Goal: Transaction & Acquisition: Purchase product/service

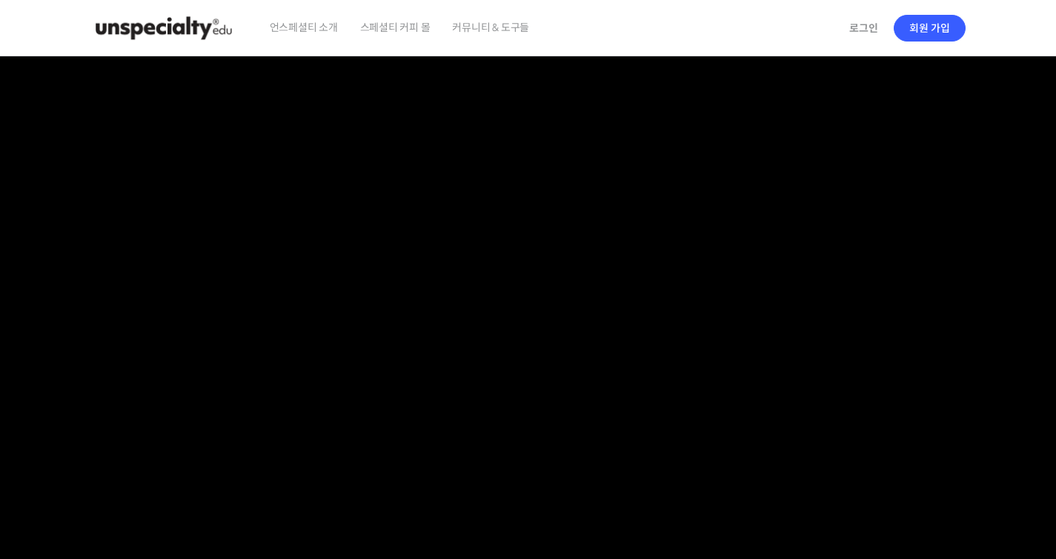
click at [466, 30] on span "커뮤니티 & 도구들" at bounding box center [490, 27] width 77 height 56
click at [198, 27] on img at bounding box center [163, 28] width 145 height 44
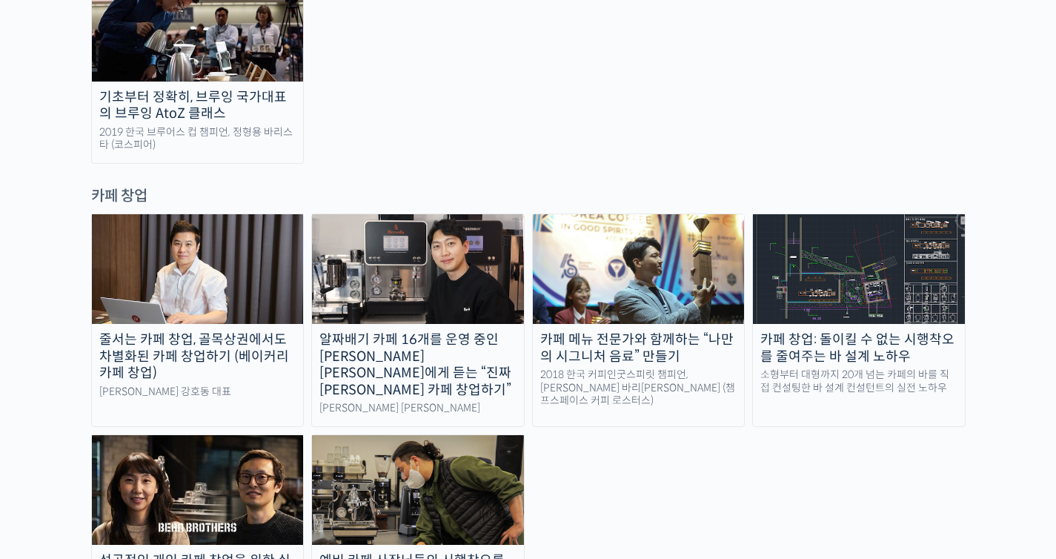
scroll to position [2883, 0]
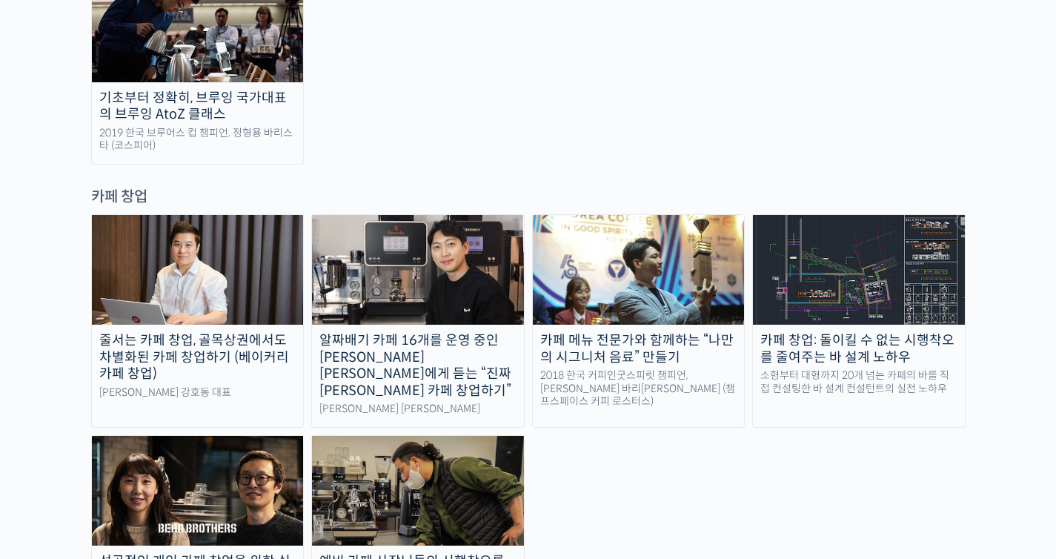
click at [462, 436] on img at bounding box center [418, 491] width 212 height 110
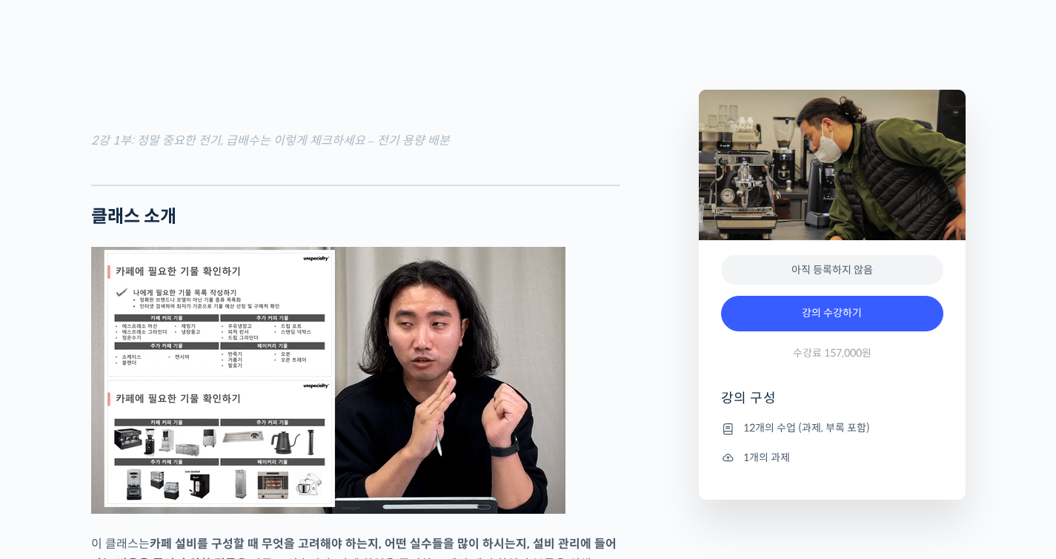
scroll to position [1451, 0]
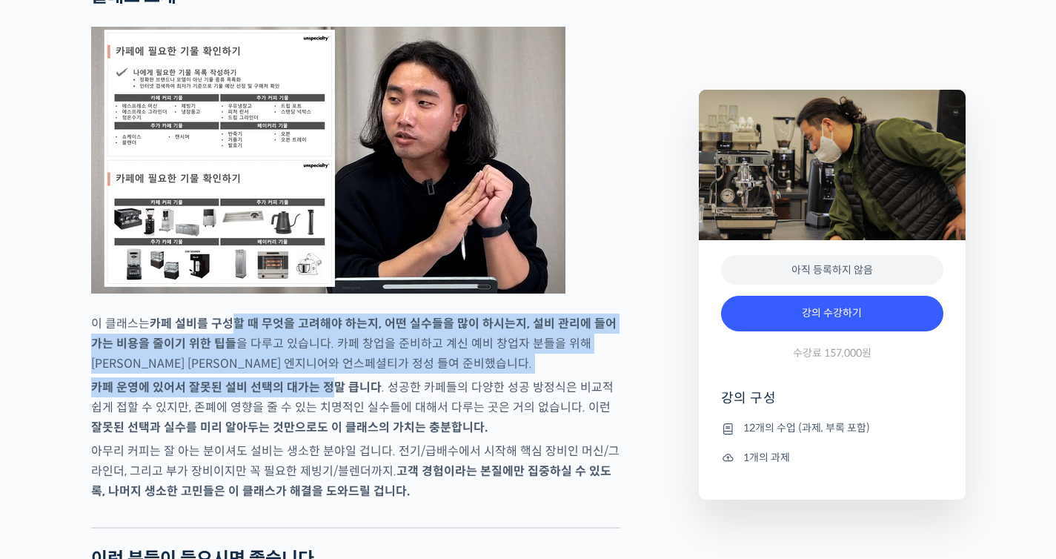
drag, startPoint x: 233, startPoint y: 324, endPoint x: 331, endPoint y: 387, distance: 116.9
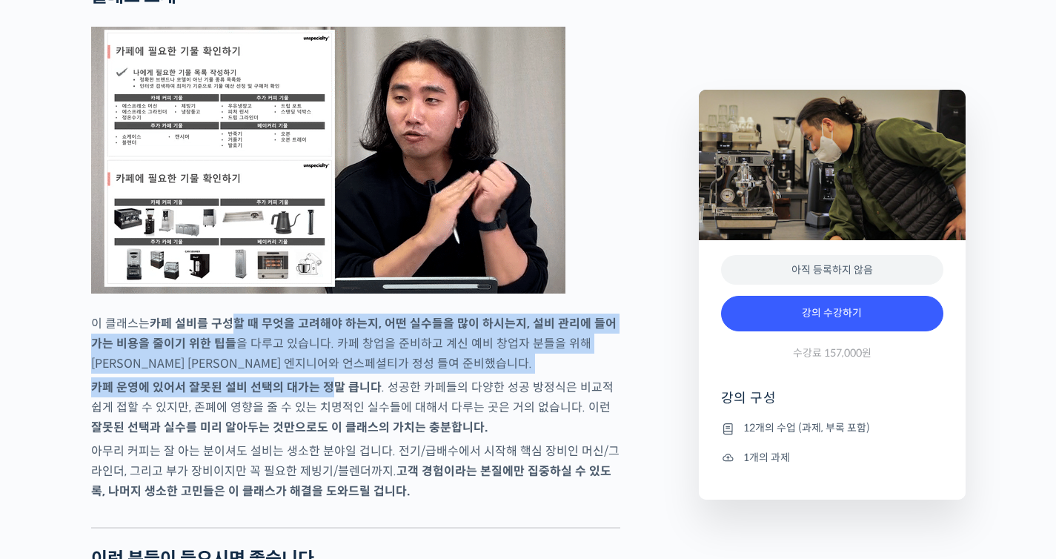
click at [331, 387] on strong "카페 운영에 있어서 잘못된 설비 선택의 대가는 정말 큽니다" at bounding box center [236, 387] width 290 height 16
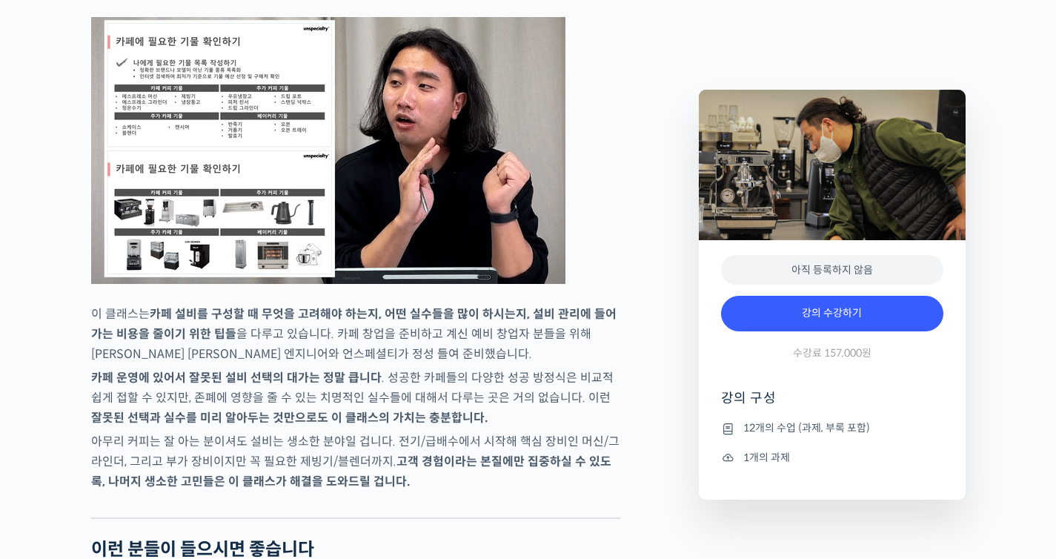
scroll to position [1462, 0]
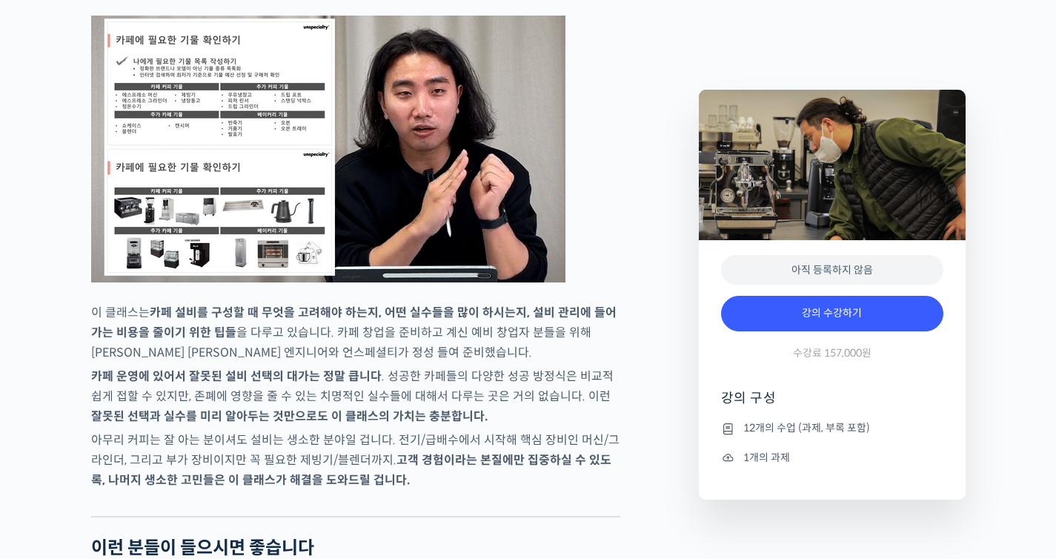
click at [576, 456] on strong "고객 경험이라는 본질에만 집중하실 수 있도록, 나머지 생소한 고민들은 이 클래스가 해결을 도와드릴 겁니다." at bounding box center [351, 470] width 520 height 36
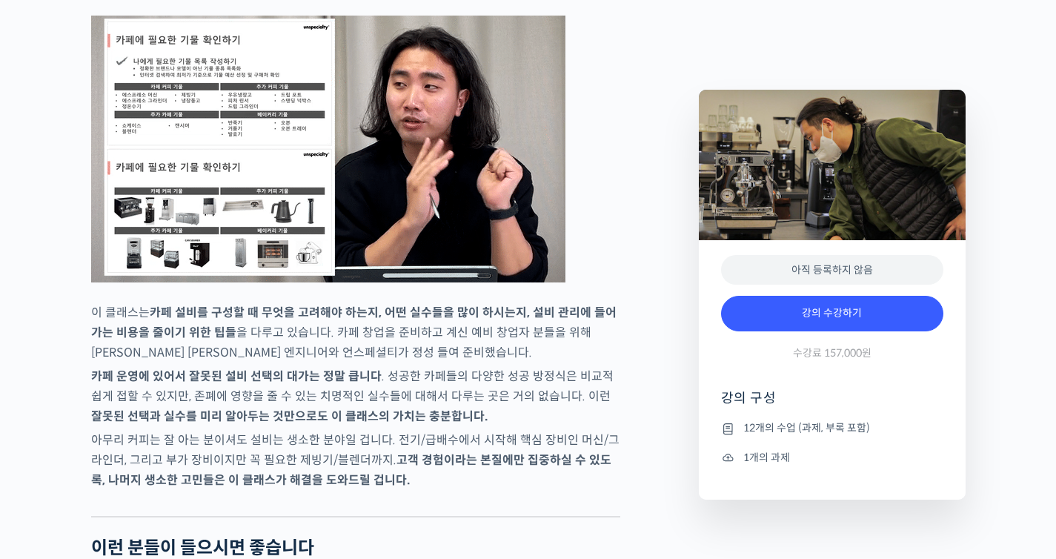
click at [576, 456] on strong "고객 경험이라는 본질에만 집중하실 수 있도록, 나머지 생소한 고민들은 이 클래스가 해결을 도와드릴 겁니다." at bounding box center [351, 470] width 520 height 36
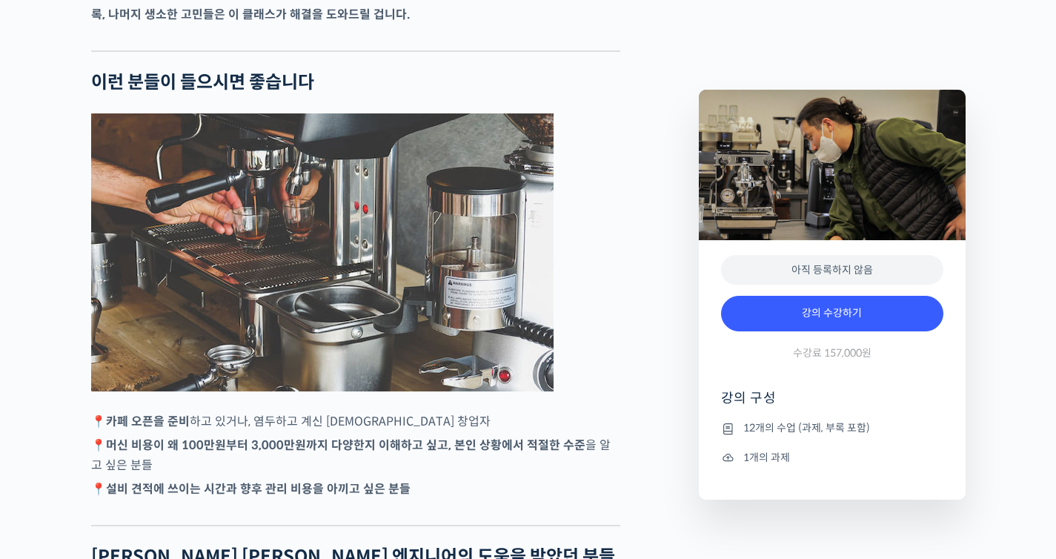
scroll to position [1907, 0]
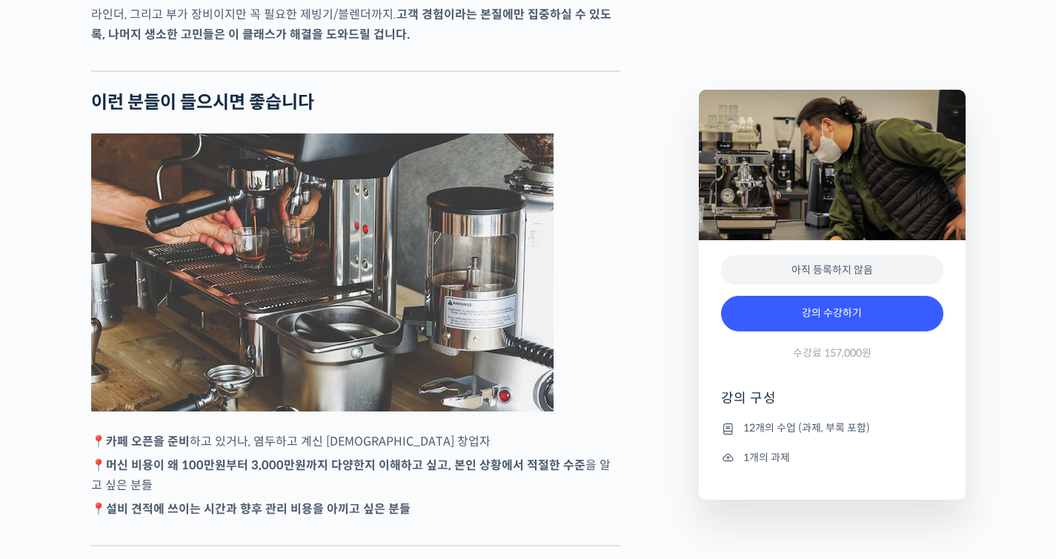
drag, startPoint x: 419, startPoint y: 497, endPoint x: 296, endPoint y: 481, distance: 124.1
click at [296, 481] on p "📍 머신 비용이 왜 100만원부터 3,000만원까지 다양한지 이해하고 싶고, 본인 상황에서 적절한 수준 을 알고 싶은 분들" at bounding box center [355, 475] width 529 height 40
drag, startPoint x: 456, startPoint y: 513, endPoint x: 427, endPoint y: 511, distance: 28.2
click at [427, 511] on p "📍 설비 견적에 쓰이는 시간과 향후 관리 비용을 아끼고 싶은 분들" at bounding box center [355, 509] width 529 height 20
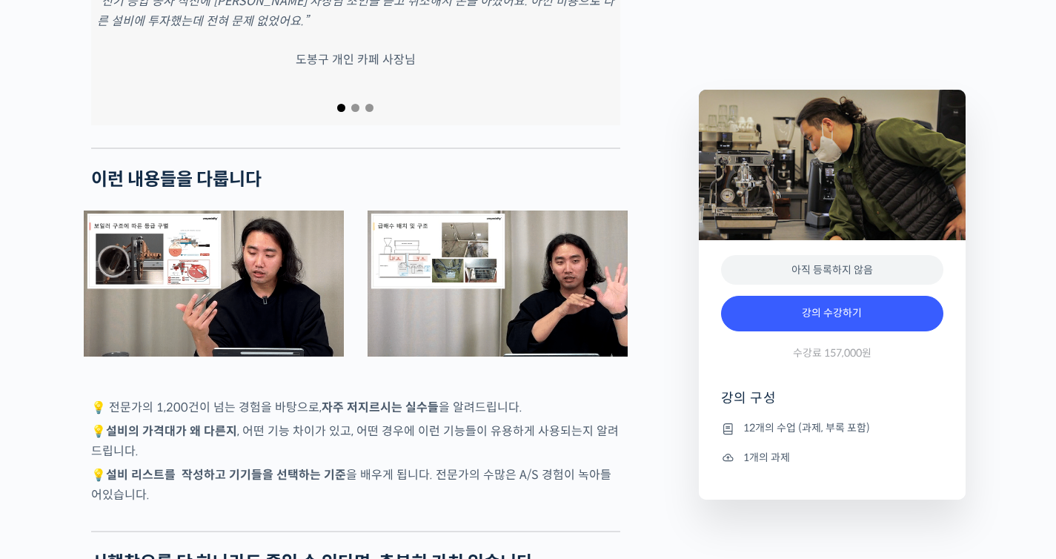
scroll to position [2694, 0]
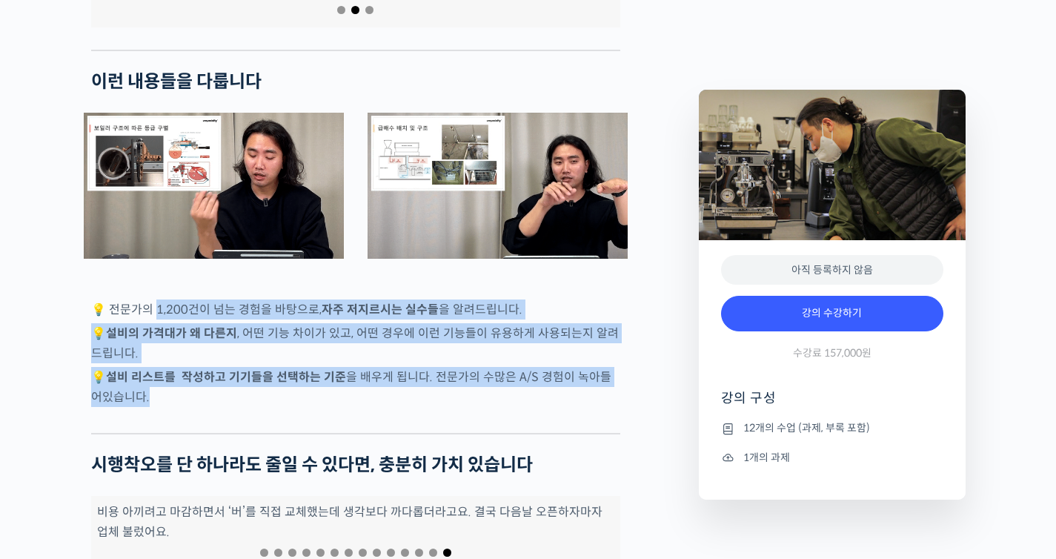
drag, startPoint x: 153, startPoint y: 289, endPoint x: 202, endPoint y: 372, distance: 96.3
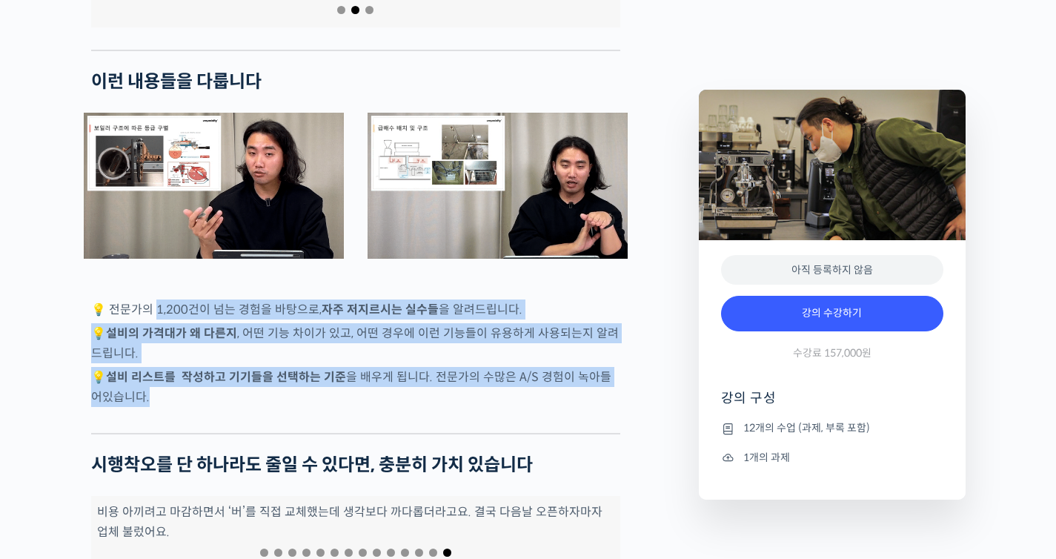
click at [202, 372] on div "김지웅 수석 엔지니어를 소개합니다! 커피 머신 수입업체 기술지원부 차장 (수석 엔지니어) 1,200여개 카페 머신 설치 경력 🎖️ 천 건이 넘…" at bounding box center [355, 36] width 529 height 5347
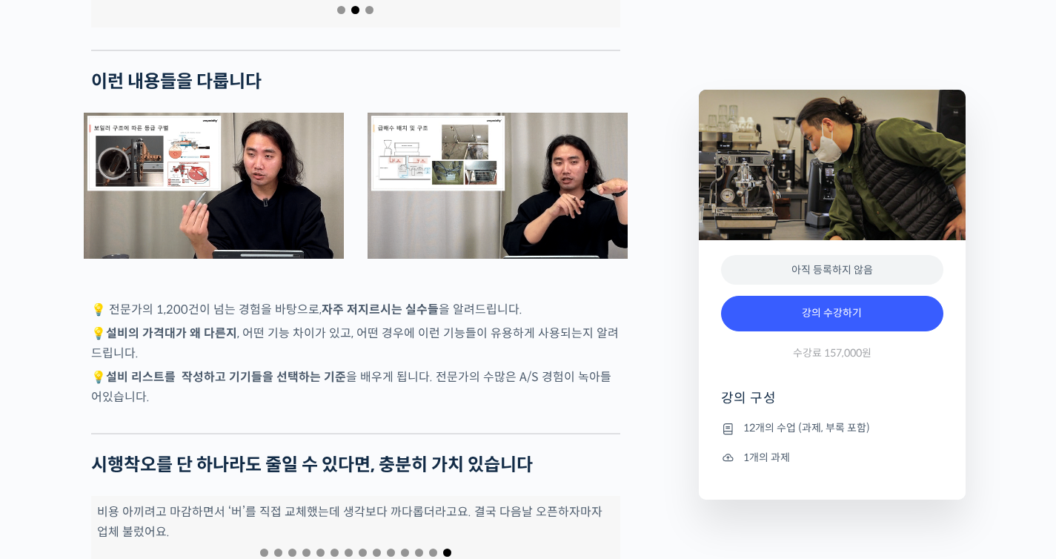
click at [200, 367] on p "💡 설비 리스트를작성하고 기기들을 선택하는 기준 을 배우게 됩니다. 전문가의 수많은 A/S 경험이 녹아들어있습니다." at bounding box center [355, 387] width 529 height 40
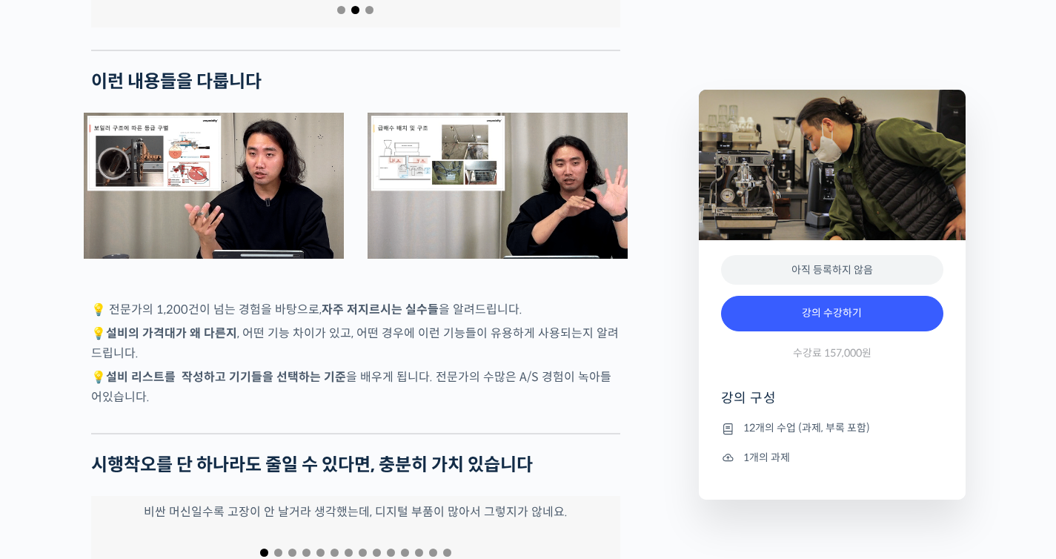
click at [199, 373] on p "💡 설비 리스트를작성하고 기기들을 선택하는 기준 을 배우게 됩니다. 전문가의 수많은 A/S 경험이 녹아들어있습니다." at bounding box center [355, 387] width 529 height 40
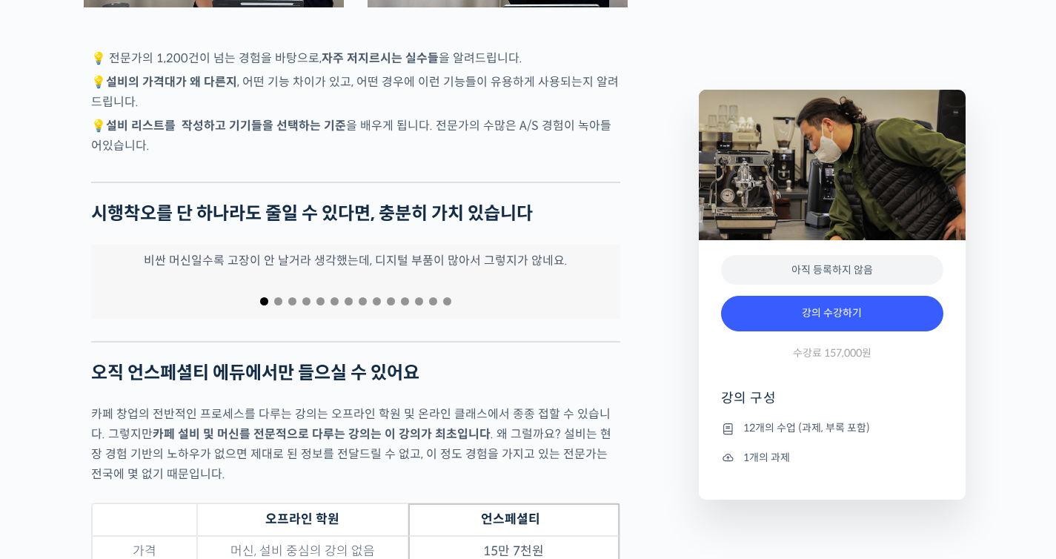
scroll to position [2990, 0]
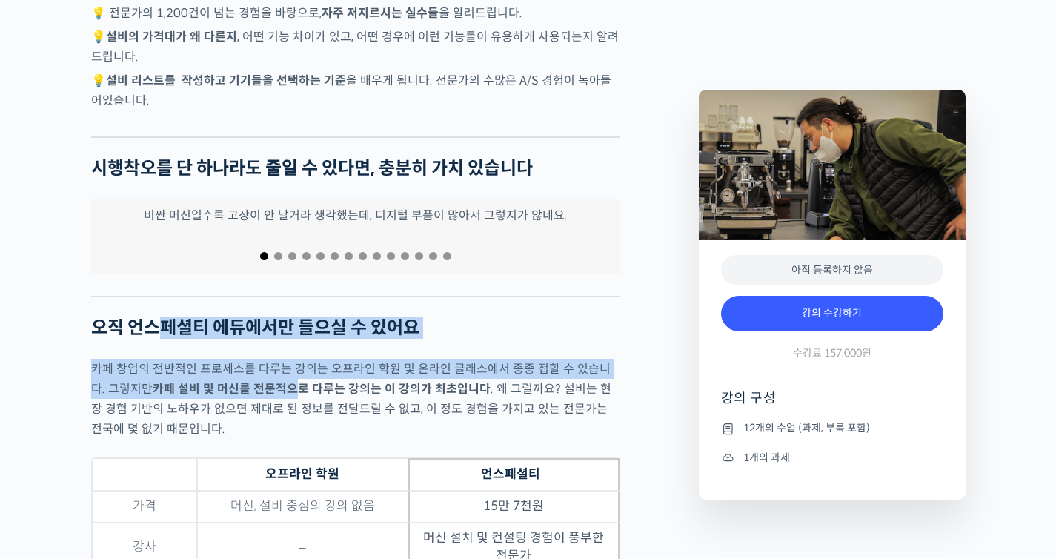
drag, startPoint x: 162, startPoint y: 309, endPoint x: 273, endPoint y: 364, distance: 124.9
click at [273, 381] on strong "카페 설비 및 머신를 전문적으로 다루는 강의는 이 강의가 최초입니다" at bounding box center [322, 389] width 338 height 16
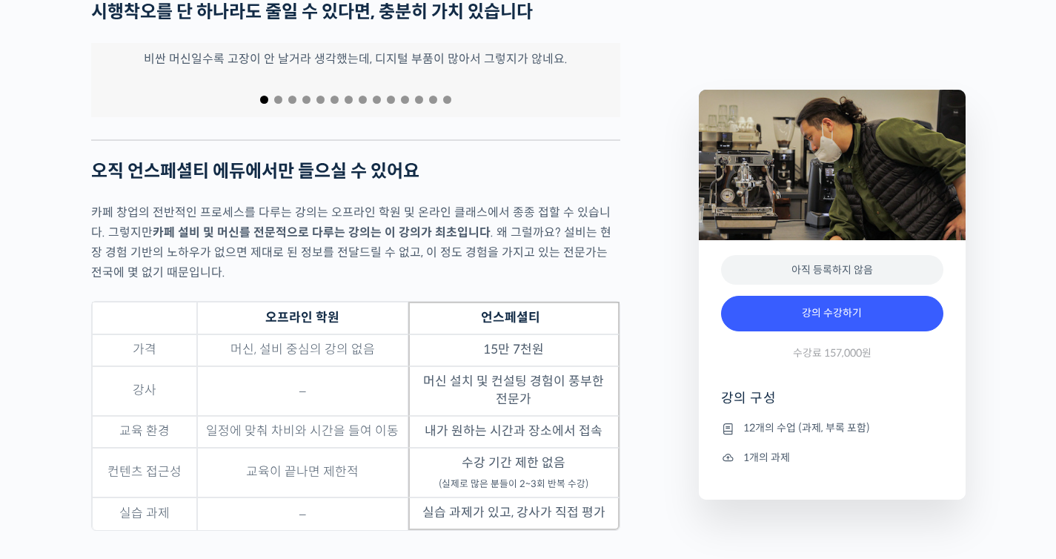
scroll to position [3318, 0]
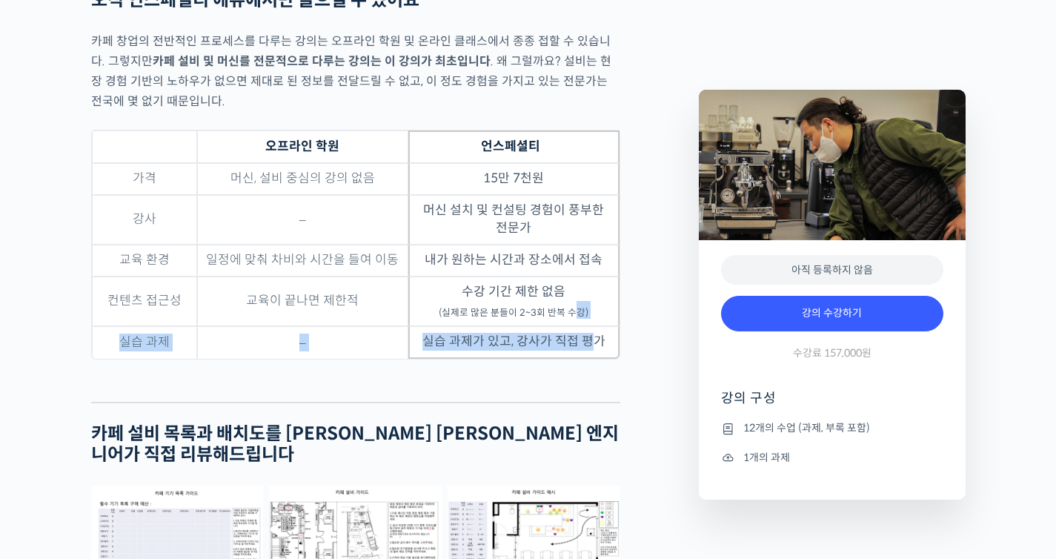
drag, startPoint x: 593, startPoint y: 324, endPoint x: 578, endPoint y: 296, distance: 31.8
click at [578, 296] on tbody "가격 머신, 설비 중심의 강의 없음 15만 7천원 강사 – 머신 설치 및 컨설팅 경험이 풍부한 전문가 교육 환경 일정에 맞춰 차비와 시간을 들…" at bounding box center [355, 261] width 527 height 196
click at [578, 307] on sub "(실제로 많은 분들이 2~3회 반복 수강)" at bounding box center [514, 313] width 150 height 12
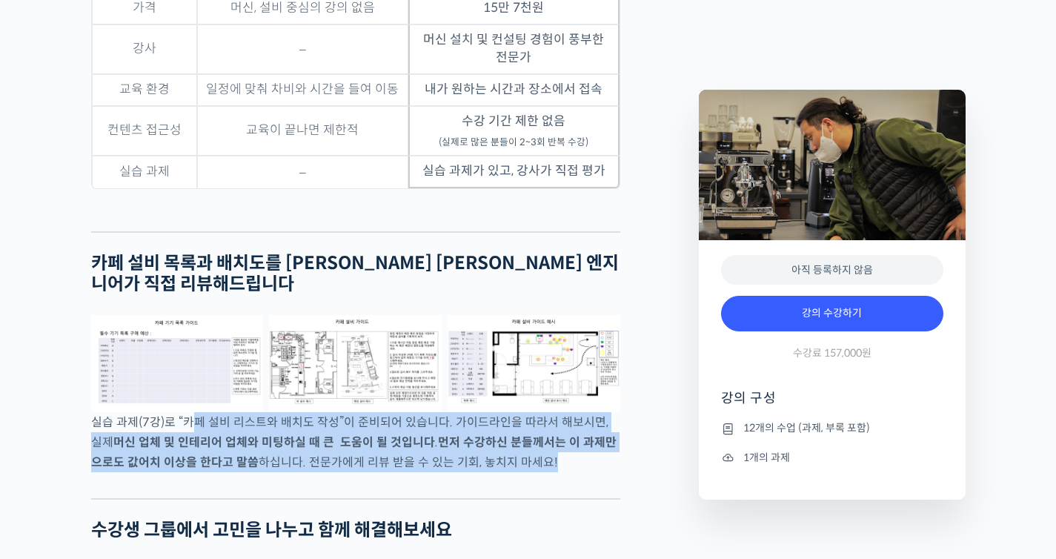
drag, startPoint x: 188, startPoint y: 377, endPoint x: 542, endPoint y: 413, distance: 355.2
click at [542, 413] on p "실습 과제(7강)로 “카페 설비 리스트와 배치도 작성”이 준비되어 있습니다. 가이드라인을 따라서 해보시면, 실제 머신 업체 및 인테리어 업체와…" at bounding box center [355, 442] width 529 height 60
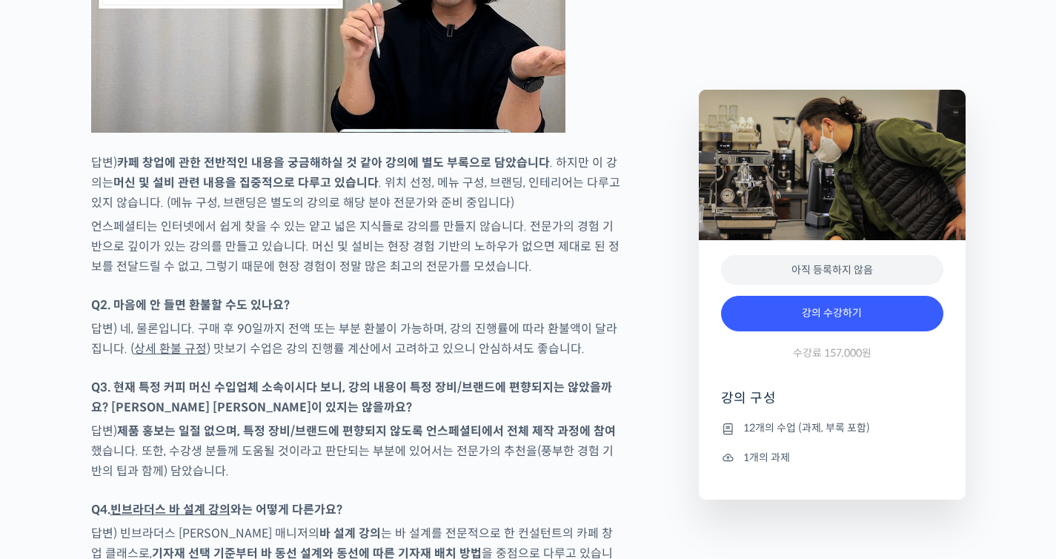
scroll to position [4754, 0]
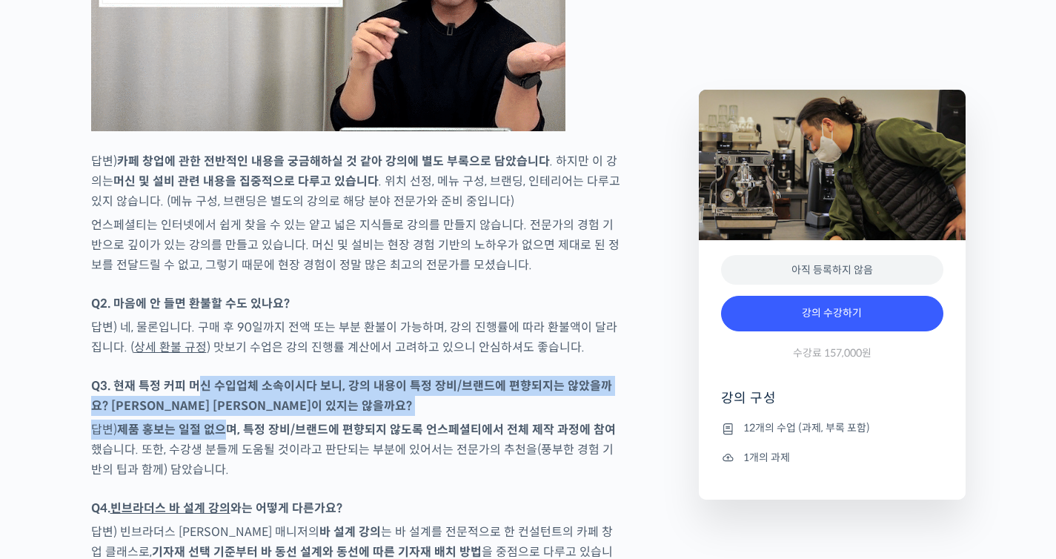
drag, startPoint x: 195, startPoint y: 321, endPoint x: 230, endPoint y: 362, distance: 54.6
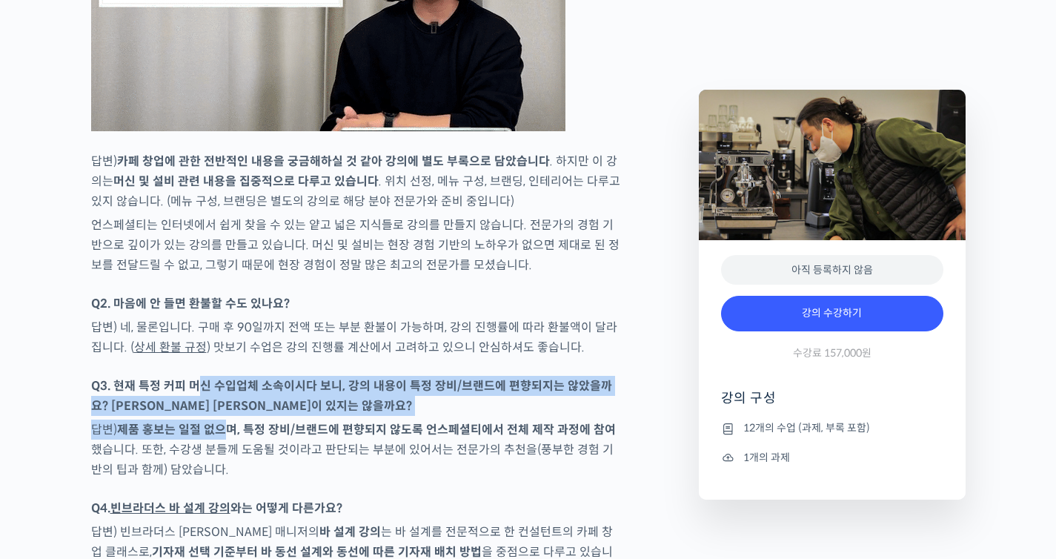
click at [230, 422] on strong "제품 홍보는 일절 없으며, 특정 장비/브랜드에 편향되지 않도록 언스페셜티에서 전체 제작 과정에 참여" at bounding box center [366, 430] width 499 height 16
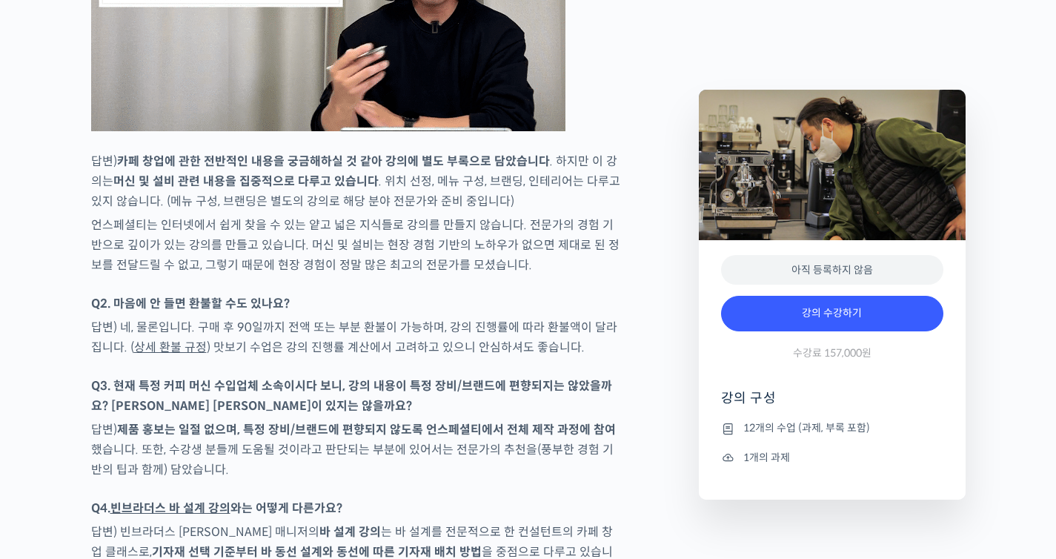
scroll to position [4786, 0]
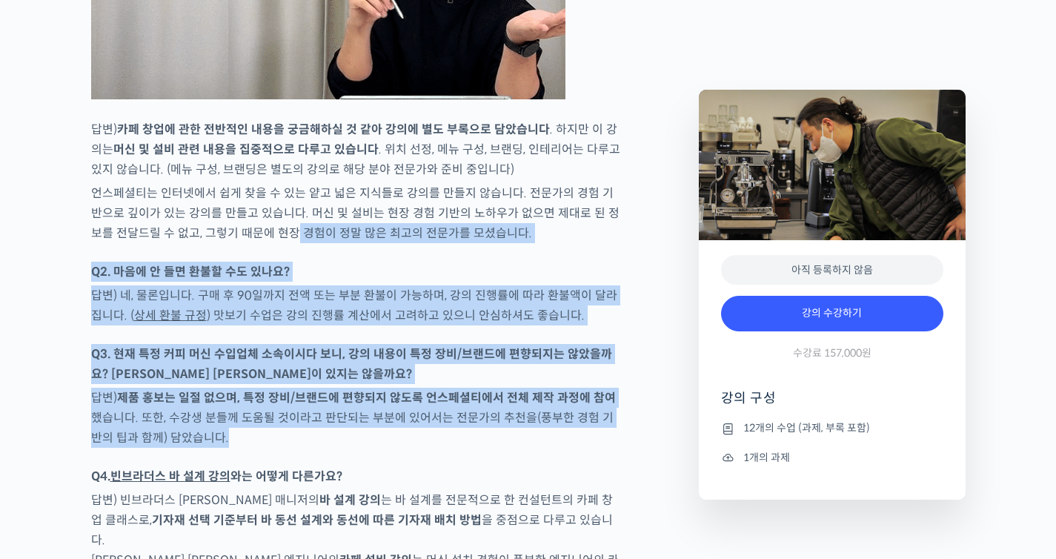
drag, startPoint x: 268, startPoint y: 175, endPoint x: 351, endPoint y: 385, distance: 225.5
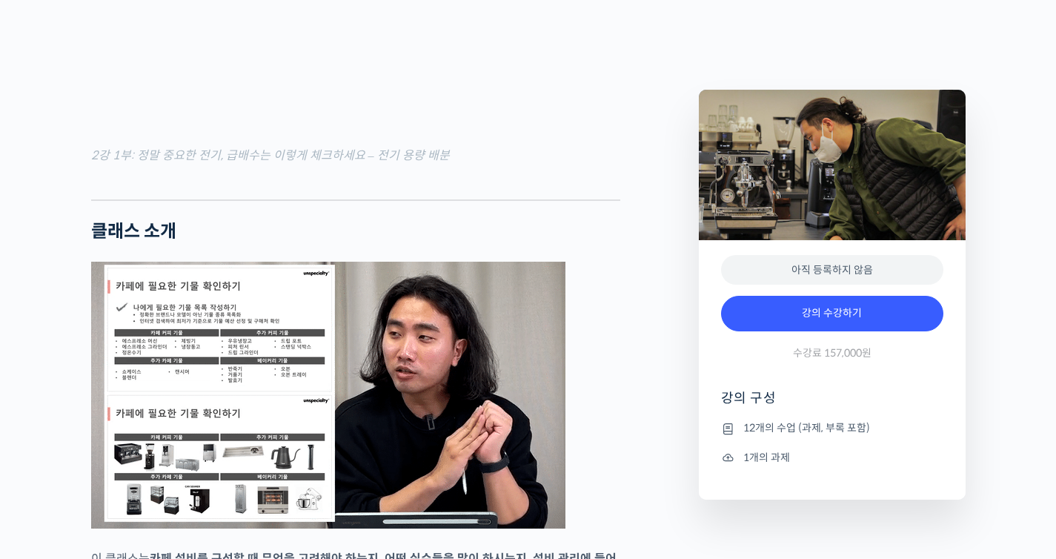
scroll to position [1381, 0]
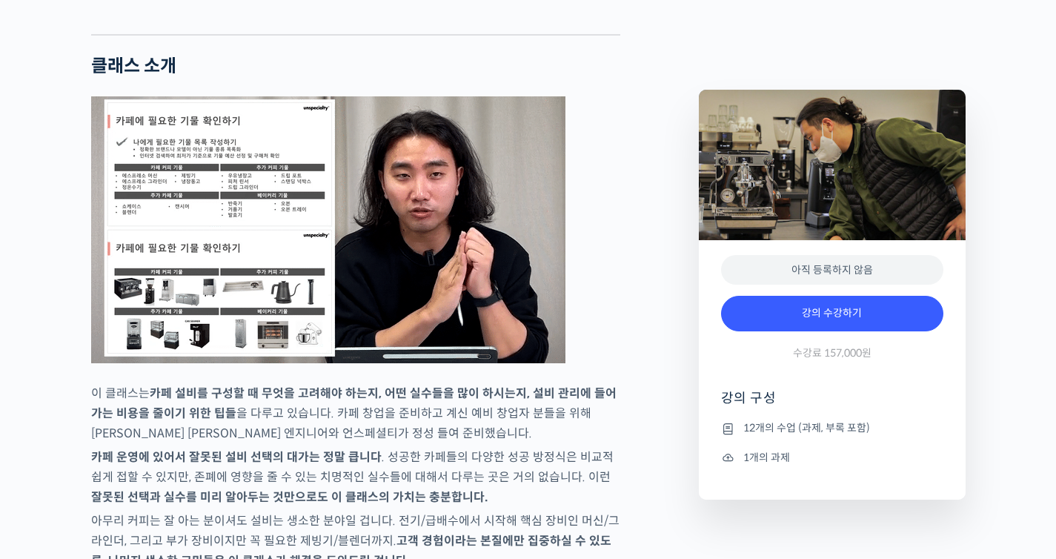
click at [519, 425] on p "이 클래스는 카페 설비를 구성할 때 무엇을 고려해야 하는지, 어떤 실수들을 많이 하시는지, 설비 관리에 들어가는 비용을 줄이기 위한 팁들 을 …" at bounding box center [355, 413] width 529 height 60
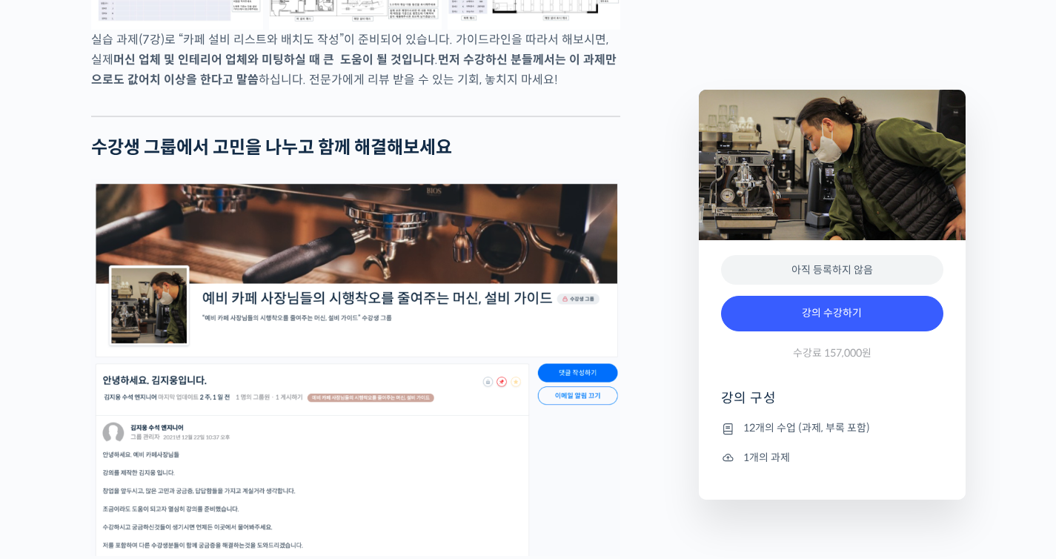
scroll to position [3443, 0]
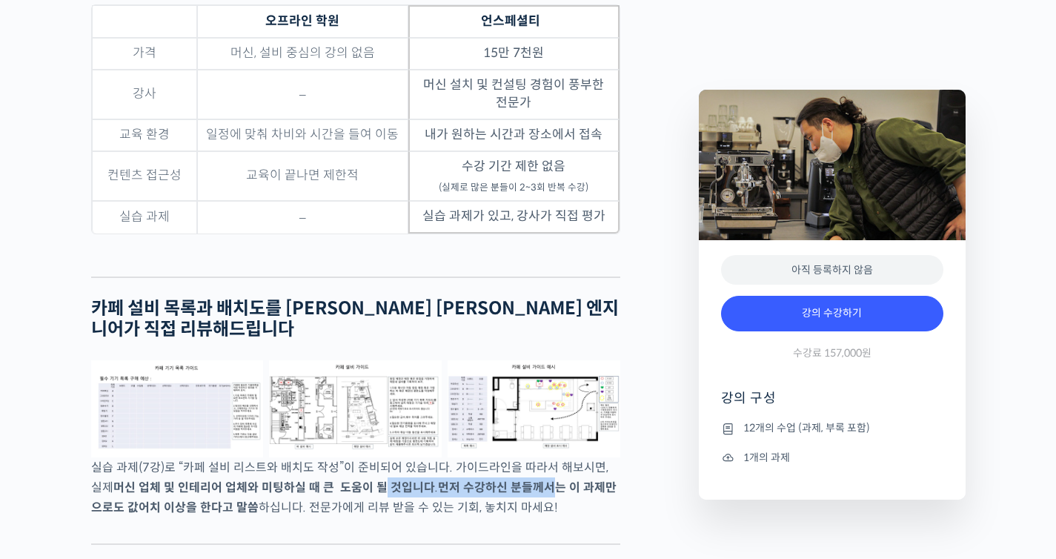
drag, startPoint x: 536, startPoint y: 452, endPoint x: 367, endPoint y: 438, distance: 169.5
click at [367, 457] on p "실습 과제(7강)로 “카페 설비 리스트와 배치도 작성”이 준비되어 있습니다. 가이드라인을 따라서 해보시면, 실제 머신 업체 및 인테리어 업체와…" at bounding box center [355, 487] width 529 height 60
click at [367, 479] on strong "머신 업체 및 인테리어 업체와 미팅하실 때 큰 도움이 될 것입니다" at bounding box center [274, 487] width 322 height 16
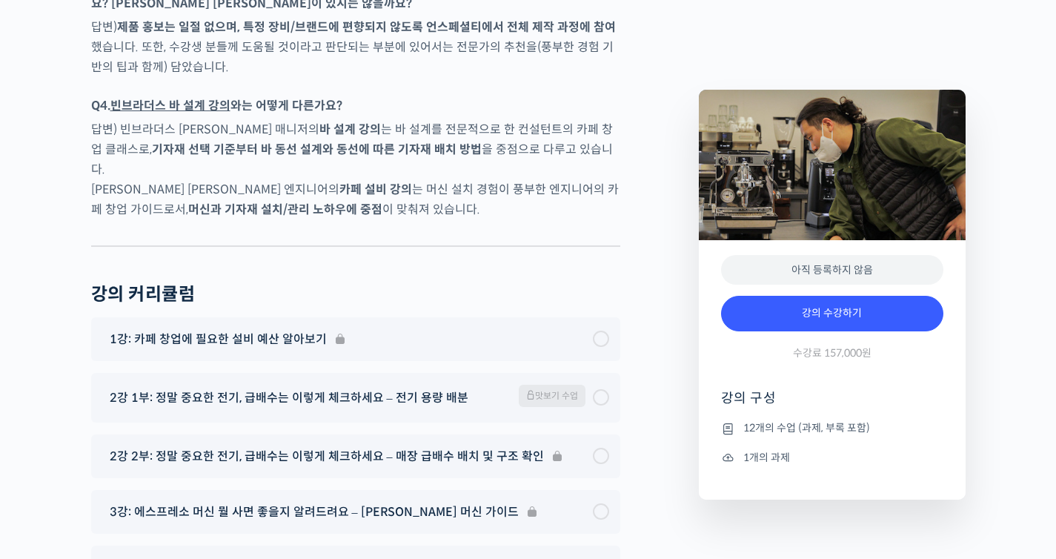
scroll to position [5040, 0]
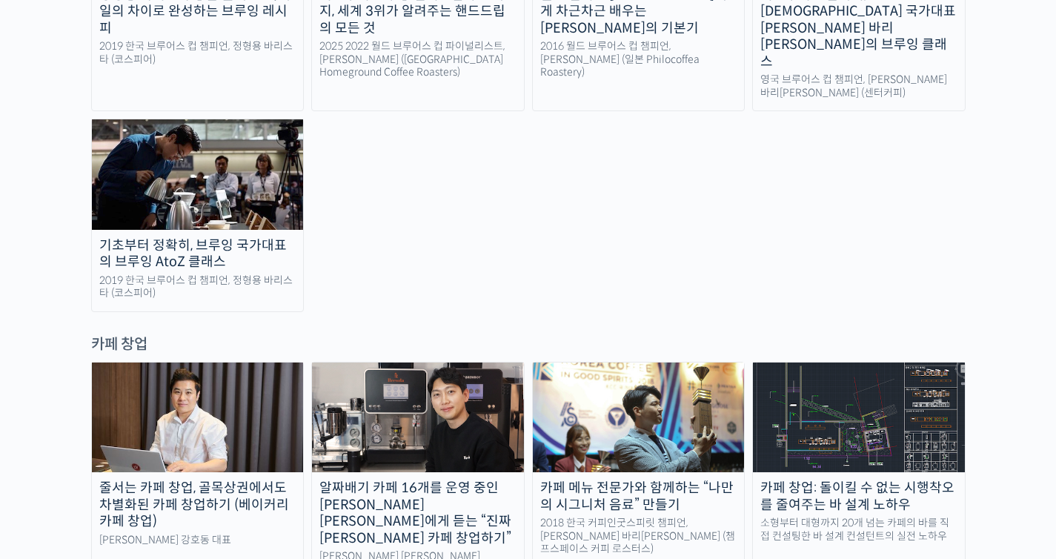
scroll to position [2846, 0]
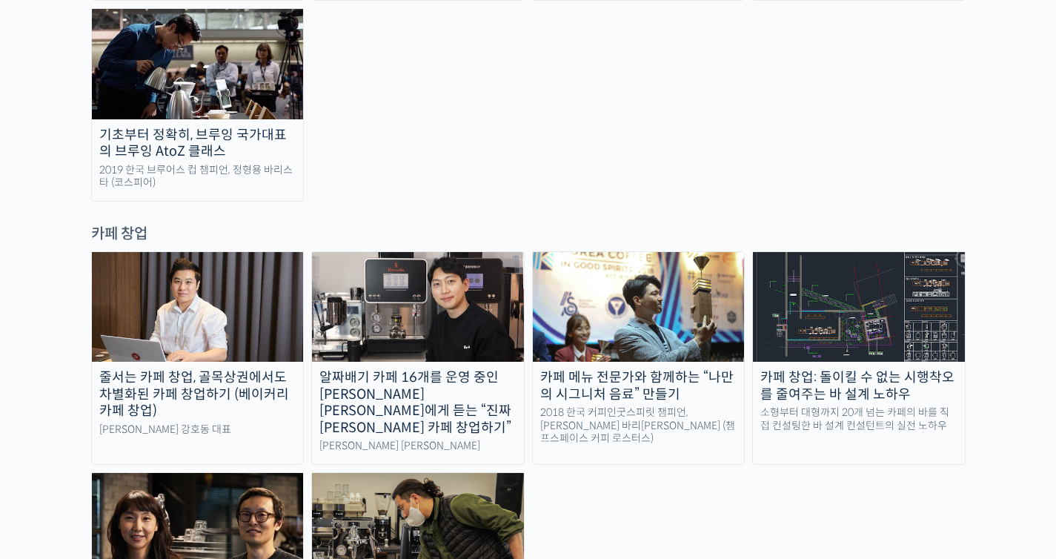
click at [196, 473] on img at bounding box center [198, 528] width 212 height 110
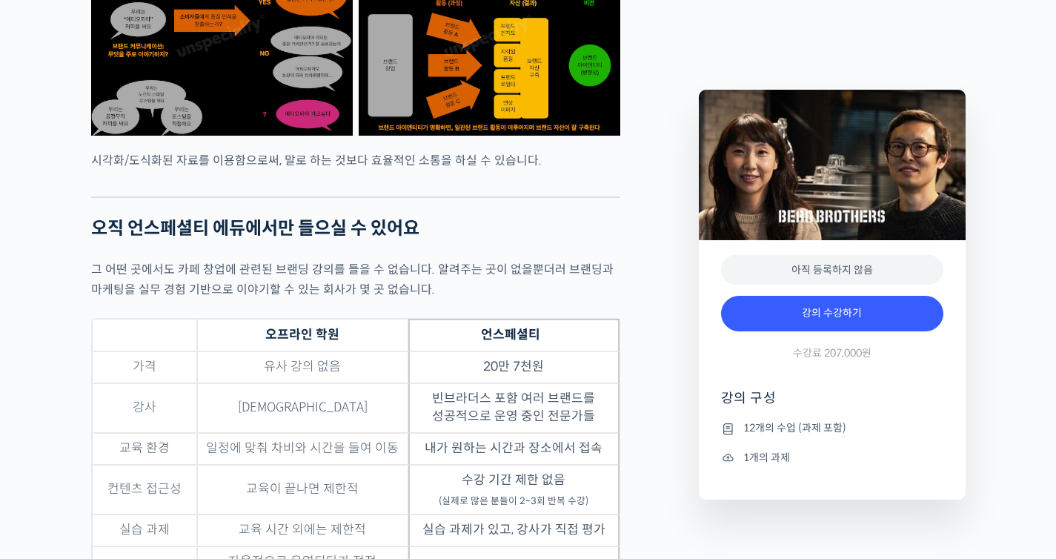
scroll to position [4229, 0]
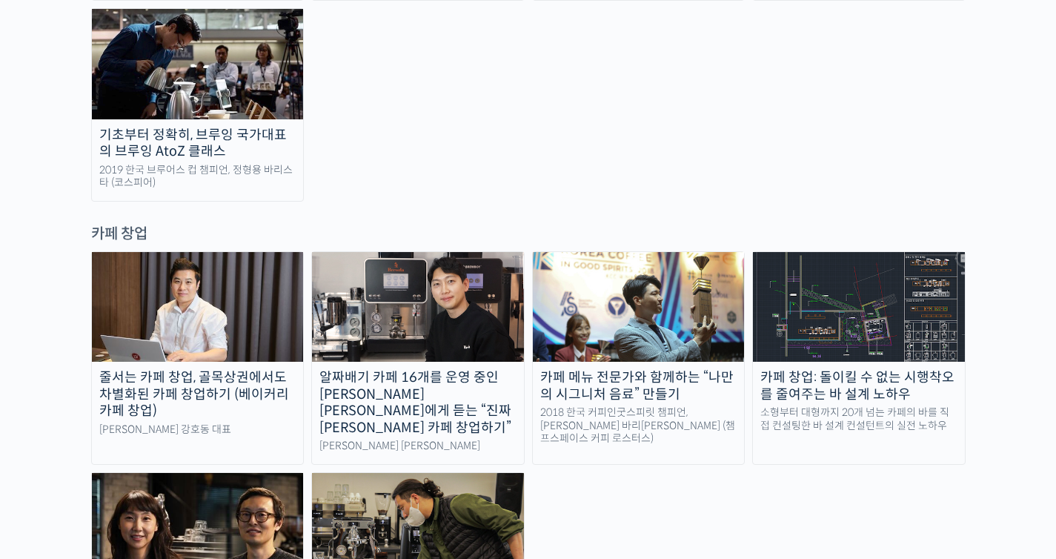
click at [630, 369] on div "카페 메뉴 전문가와 함께하는 “나만의 시그니처 음료” 만들기" at bounding box center [639, 385] width 212 height 33
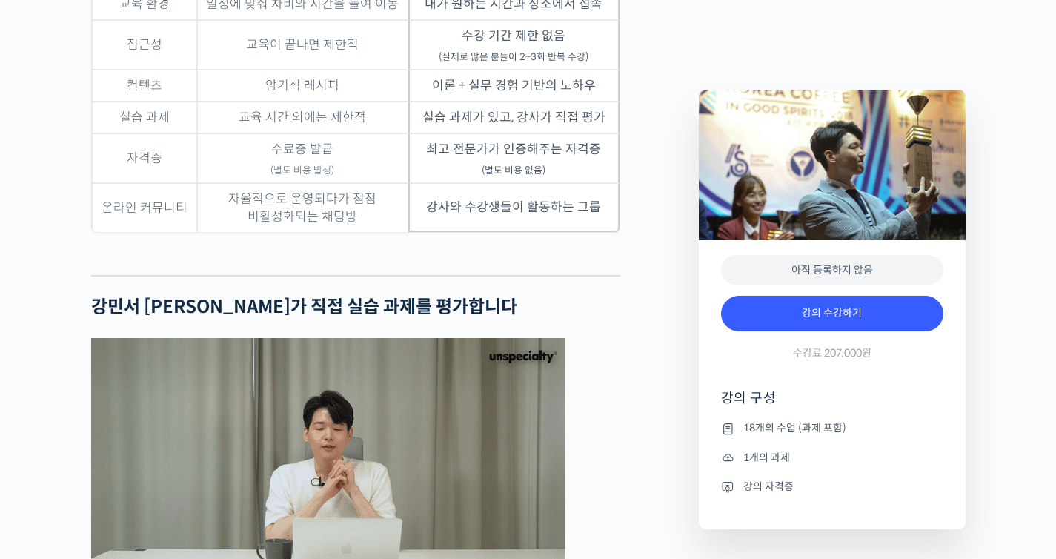
scroll to position [4088, 0]
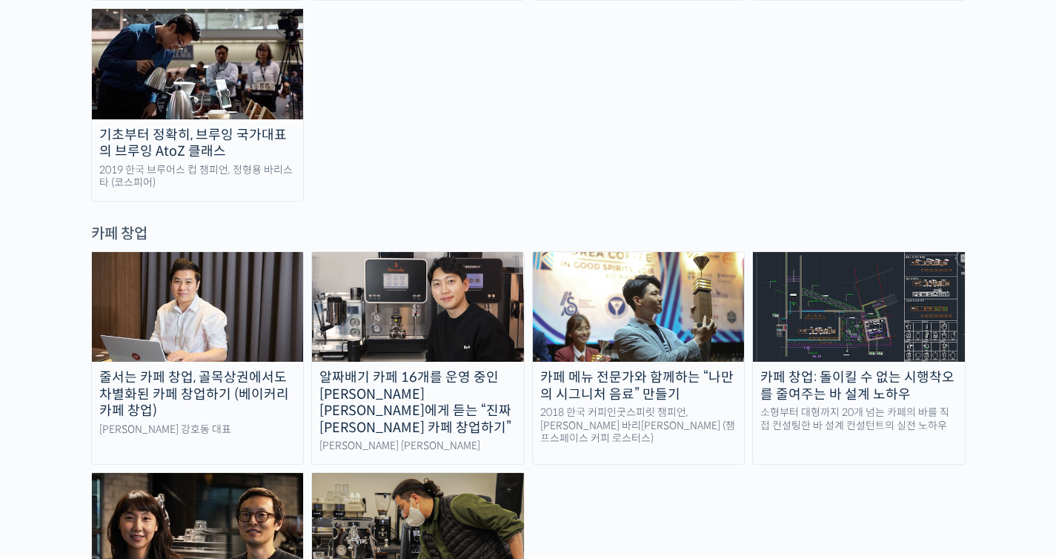
click at [810, 252] on img at bounding box center [859, 307] width 212 height 110
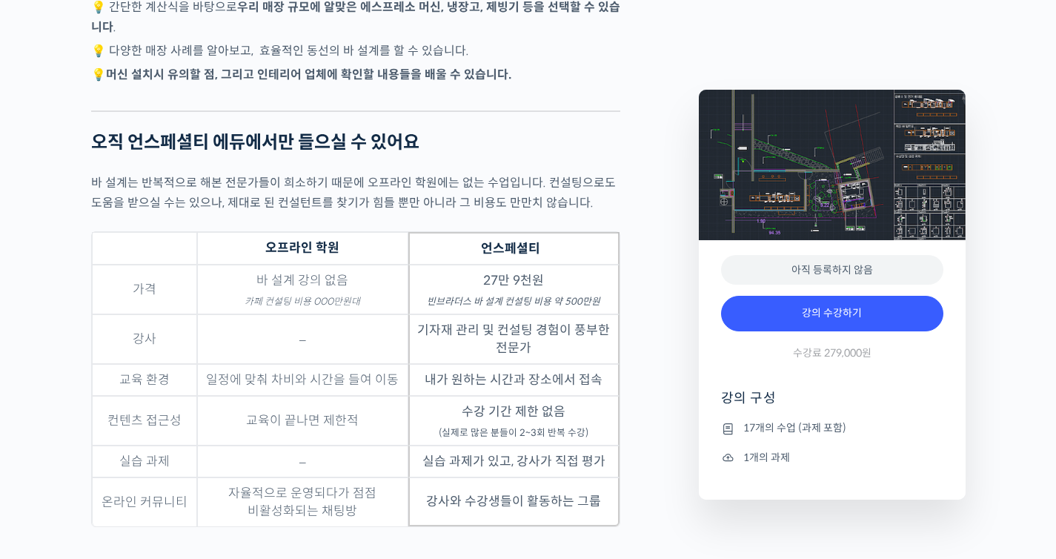
scroll to position [3317, 0]
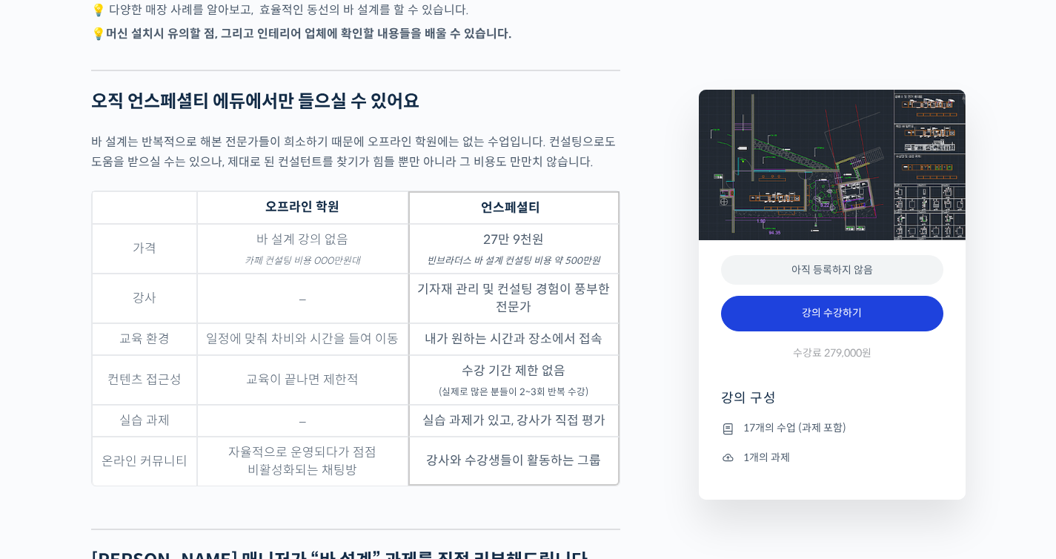
click at [776, 302] on link "강의 수강하기" at bounding box center [832, 314] width 222 height 36
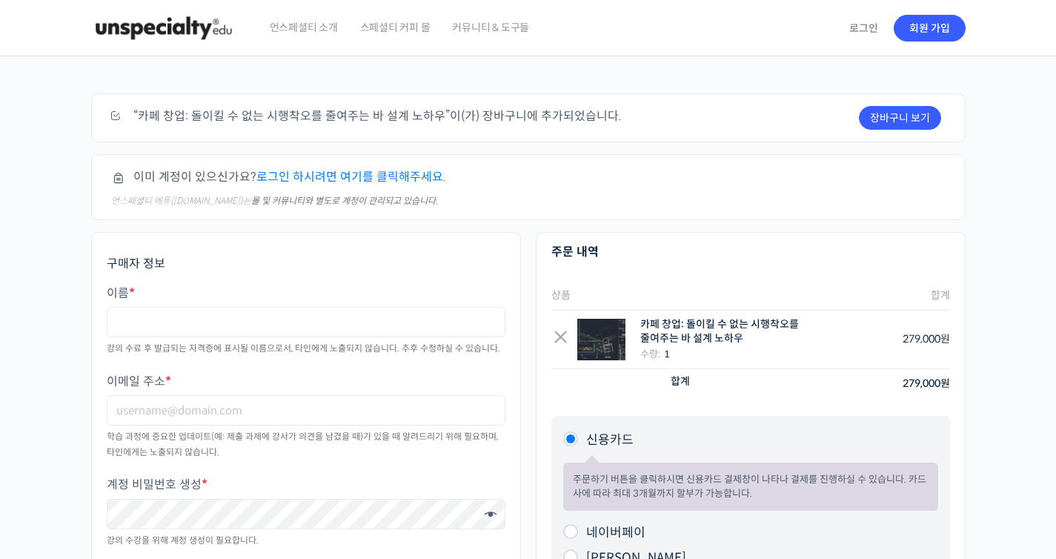
click at [359, 176] on link "로그인 하시려면 여기를 클릭해주세요." at bounding box center [351, 177] width 190 height 16
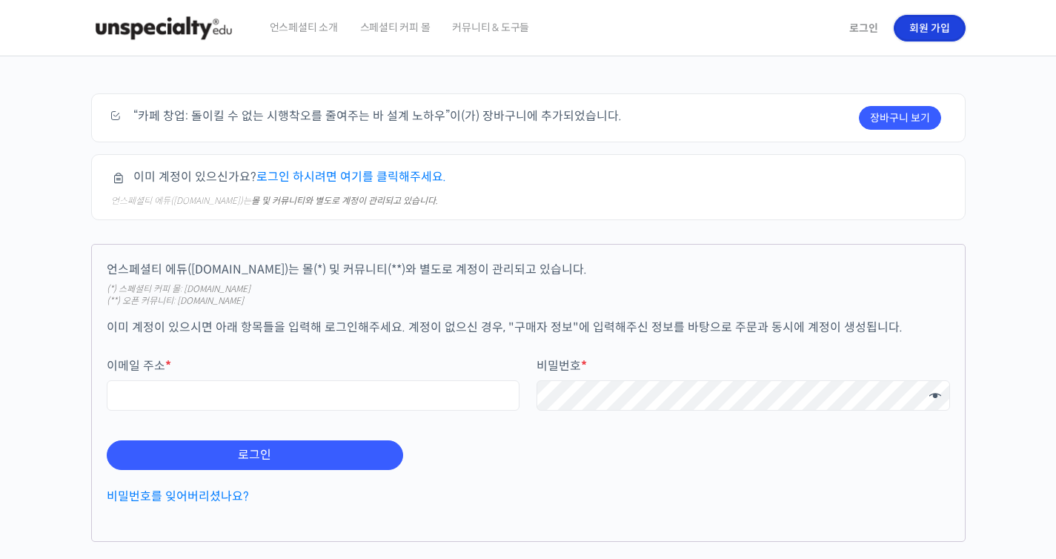
click at [911, 30] on link "회원 가입" at bounding box center [929, 28] width 72 height 27
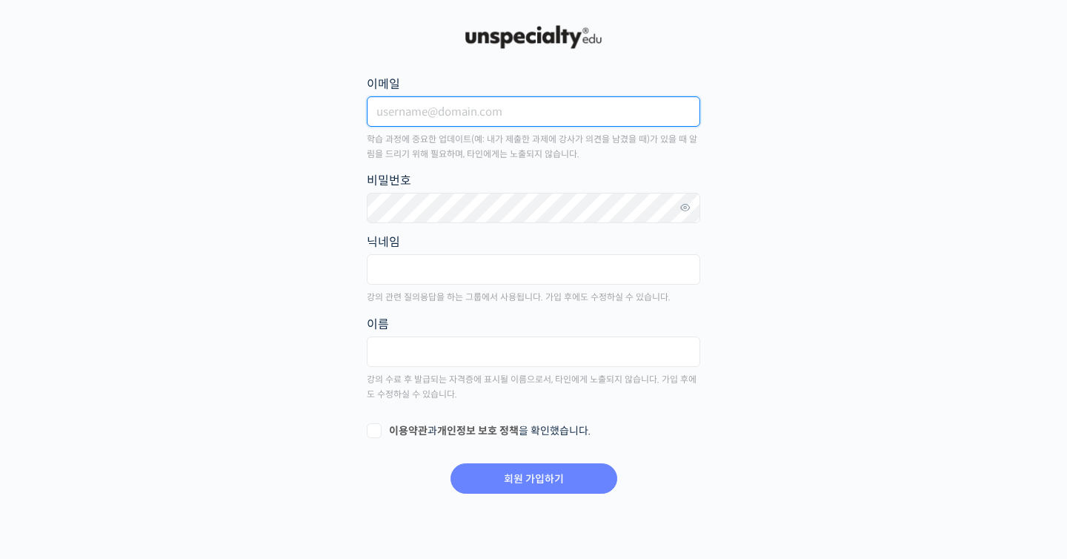
click at [550, 123] on input "이메일" at bounding box center [533, 111] width 333 height 30
click at [565, 104] on input "이메일" at bounding box center [533, 111] width 333 height 30
type input "0"
type input "ㅔ"
type input "[EMAIL_ADDRESS][DOMAIN_NAME]"
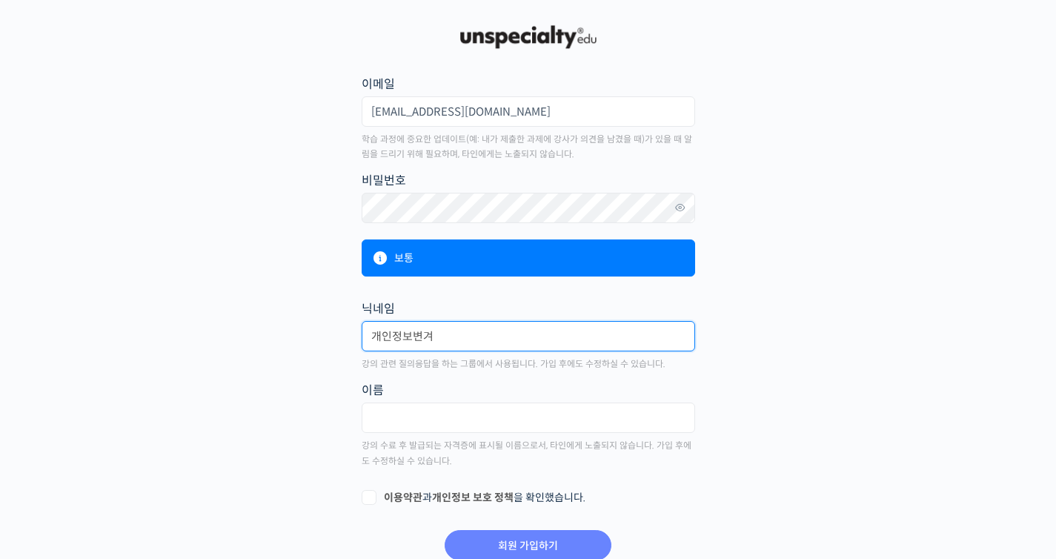
type input "개인정보변겨"
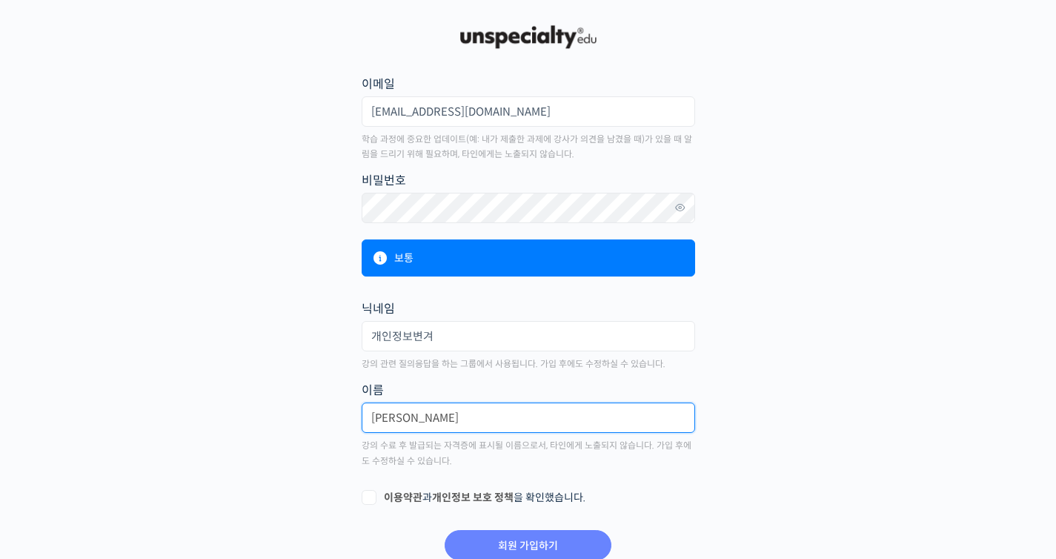
type input "[PERSON_NAME]"
click at [556, 513] on div "회원 가입하기" at bounding box center [528, 535] width 333 height 49
click at [558, 506] on form "이메일 [EMAIL_ADDRESS][DOMAIN_NAME] 학습 과정에 중요한 업데이트(예: 내가 제출한 과제에 강사가 의견을 남겼을 때)가 …" at bounding box center [528, 318] width 336 height 490
click at [559, 503] on label "이용약관 과 개인정보 보호 정책 을 확인했습니다." at bounding box center [528, 497] width 333 height 15
click at [371, 500] on input "이용약관 과 개인정보 보호 정책 을 확인했습니다." at bounding box center [367, 495] width 10 height 10
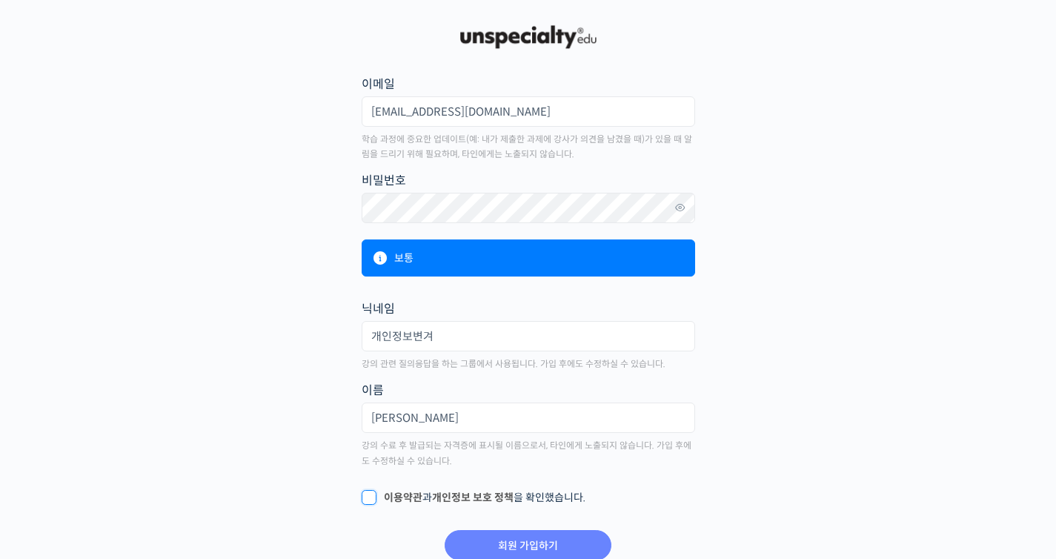
checkbox input "true"
click at [560, 532] on input "회원 가입하기" at bounding box center [528, 545] width 167 height 30
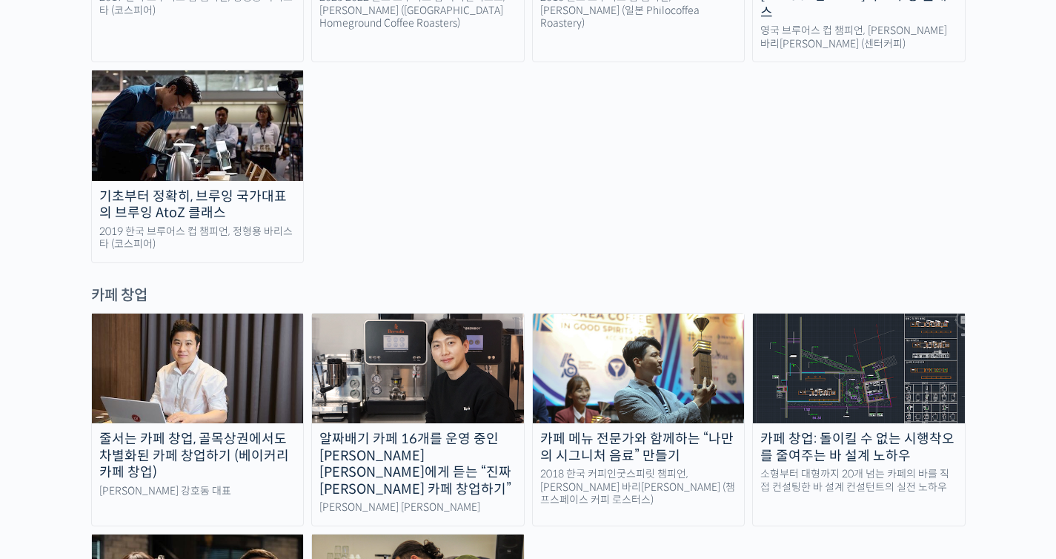
scroll to position [2955, 0]
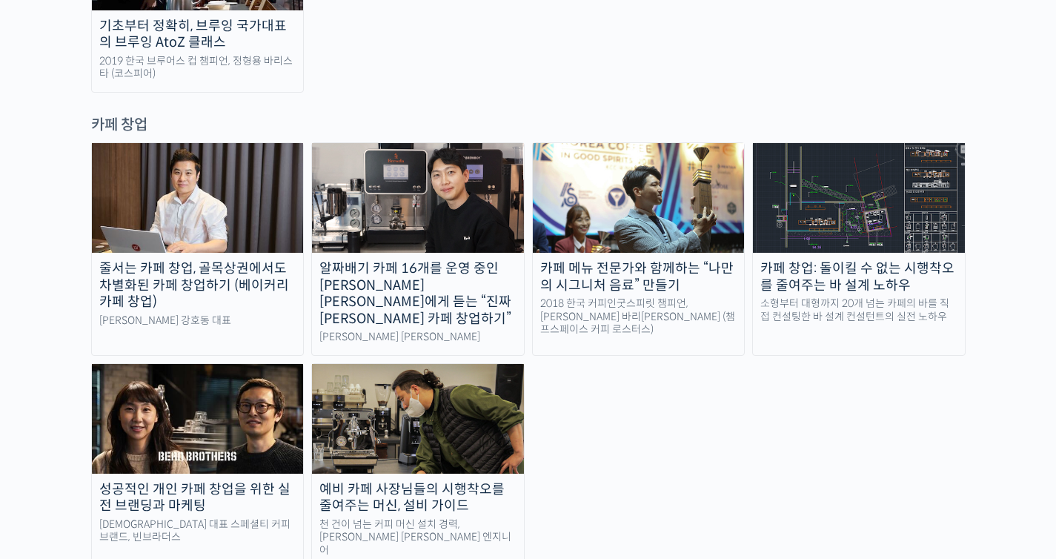
click at [830, 260] on div "카페 창업: 돌이킬 수 없는 시행착오를 줄여주는 바 설계 노하우" at bounding box center [859, 276] width 212 height 33
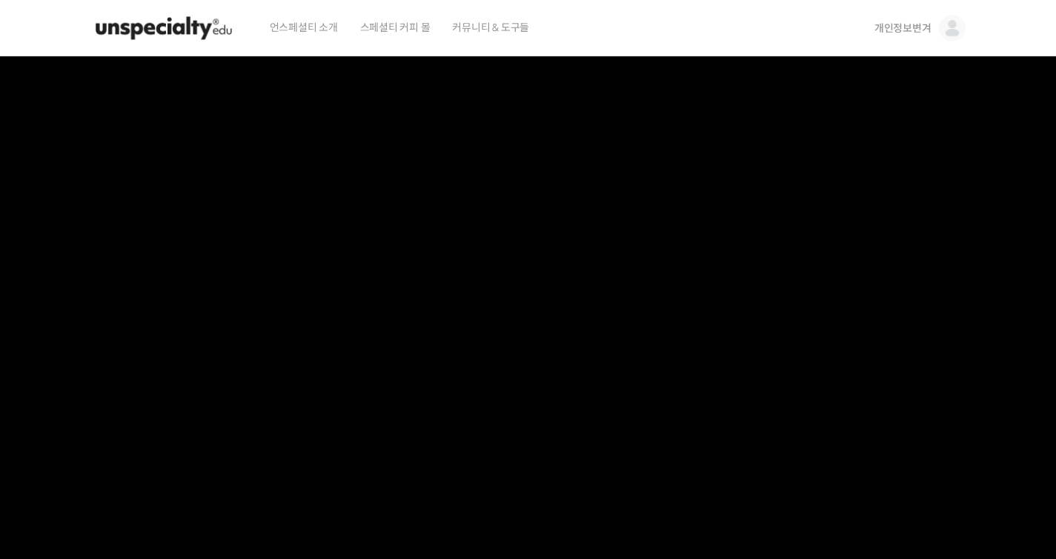
scroll to position [1014, 0]
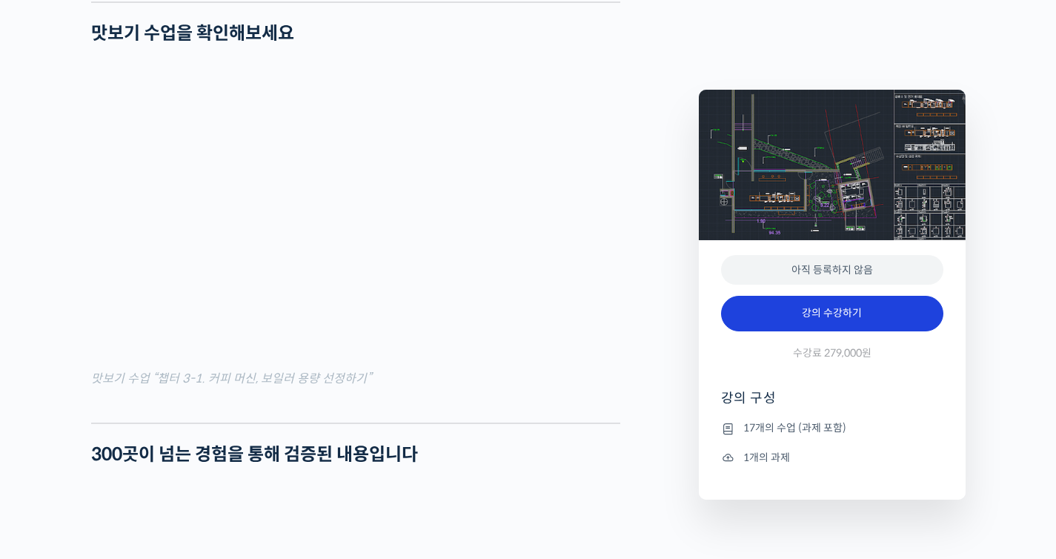
click at [876, 308] on link "강의 수강하기" at bounding box center [832, 314] width 222 height 36
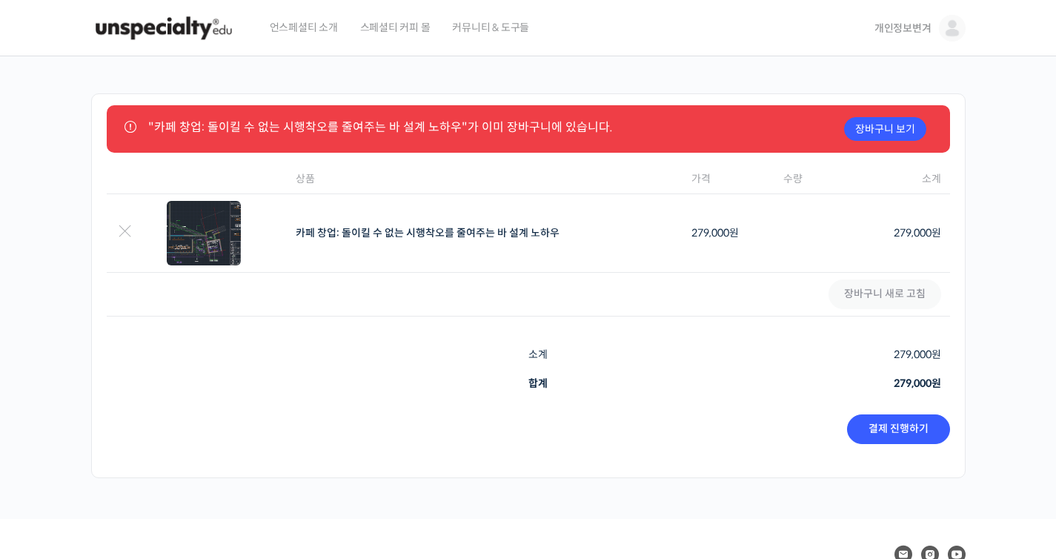
click at [178, 30] on img at bounding box center [163, 28] width 145 height 44
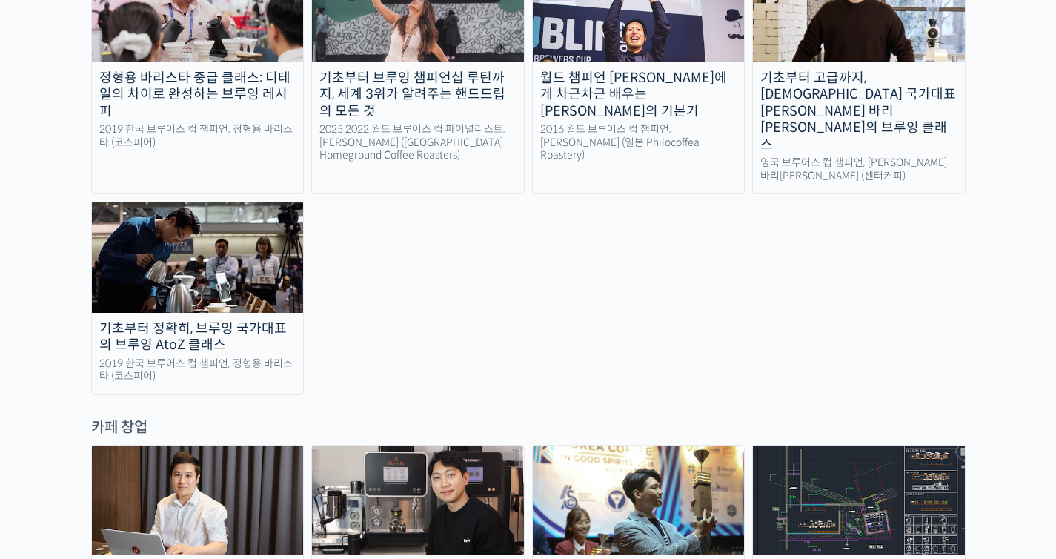
scroll to position [3052, 0]
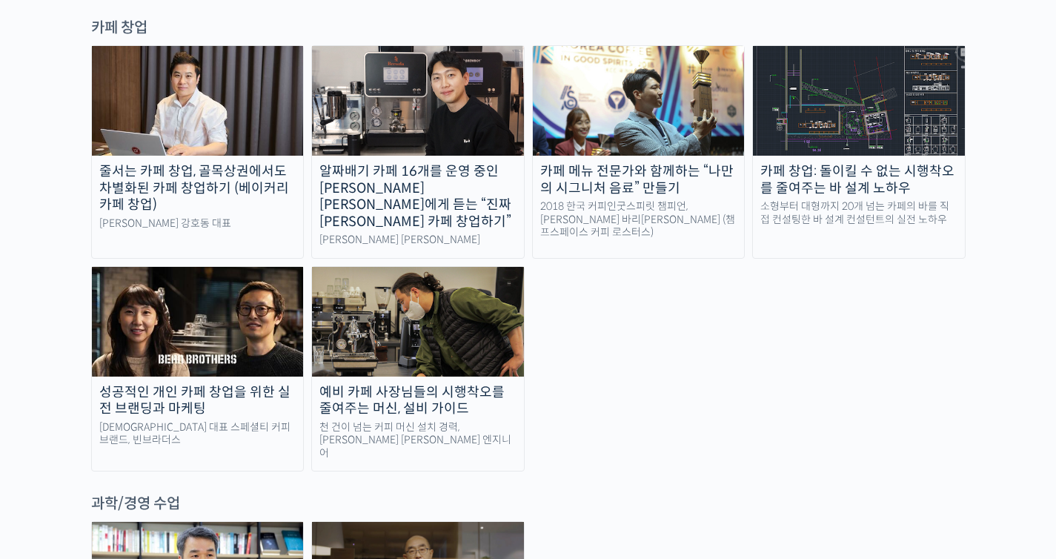
click at [445, 267] on img at bounding box center [418, 322] width 212 height 110
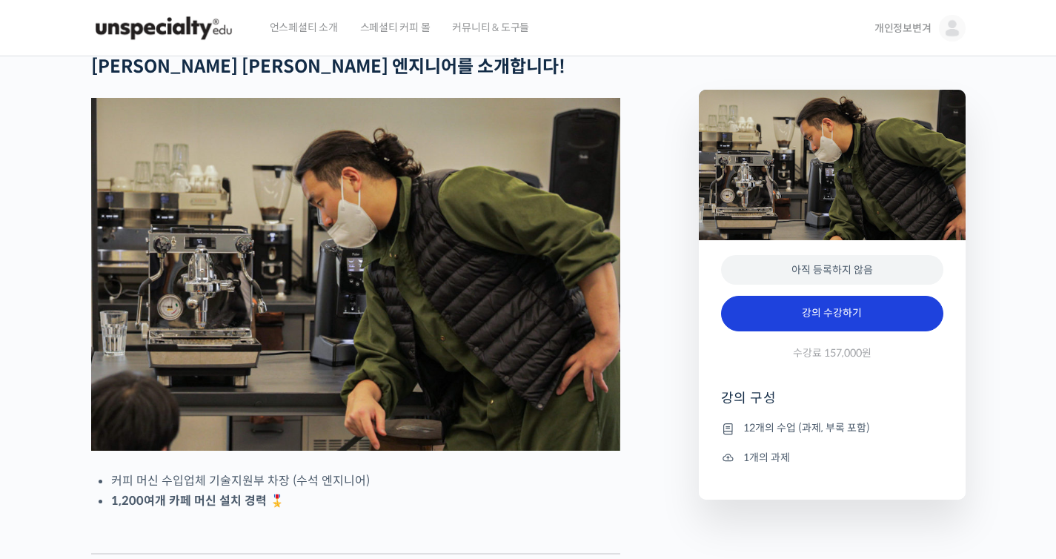
click at [853, 316] on link "강의 수강하기" at bounding box center [832, 314] width 222 height 36
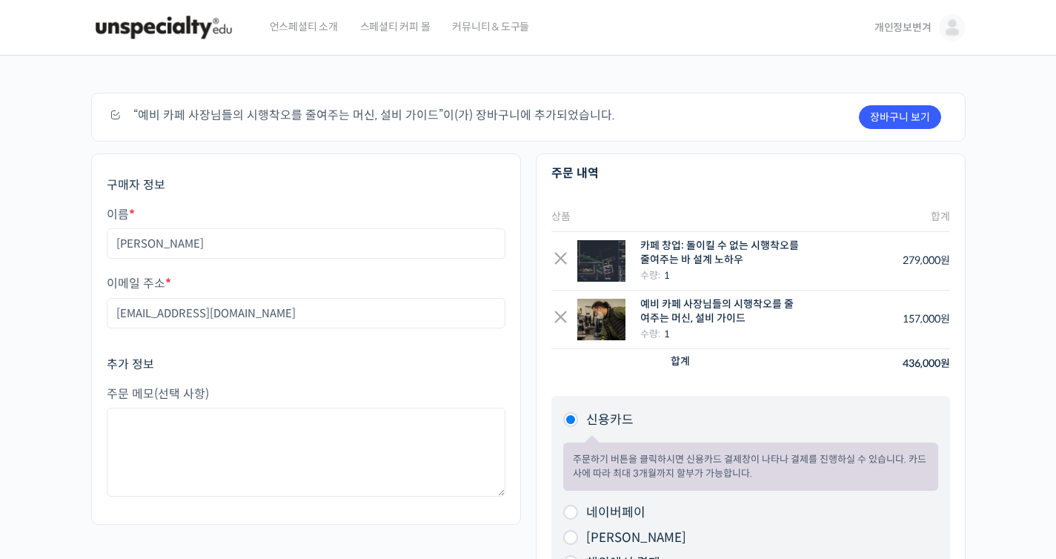
scroll to position [179, 0]
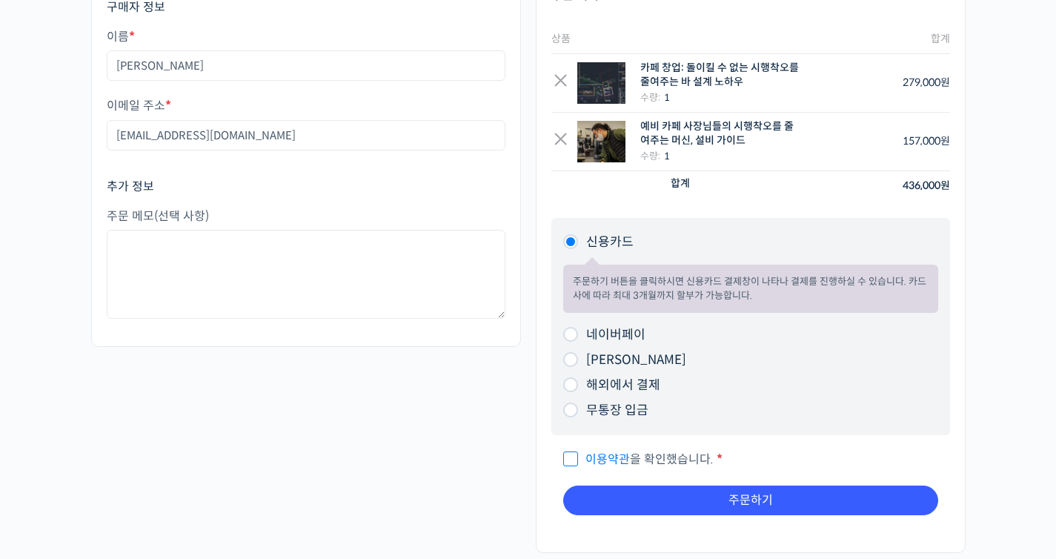
click at [639, 387] on label "해외에서 결제" at bounding box center [623, 385] width 74 height 16
click at [578, 387] on input "해외에서 결제" at bounding box center [570, 384] width 15 height 15
radio input "true"
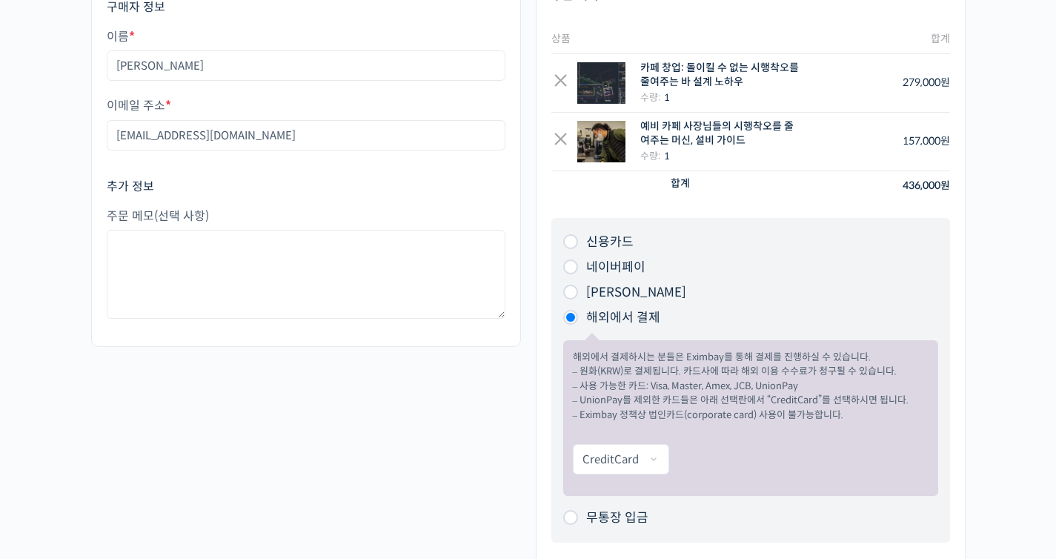
click at [614, 244] on label "신용카드" at bounding box center [609, 242] width 47 height 16
click at [578, 244] on input "신용카드" at bounding box center [570, 241] width 15 height 15
radio input "true"
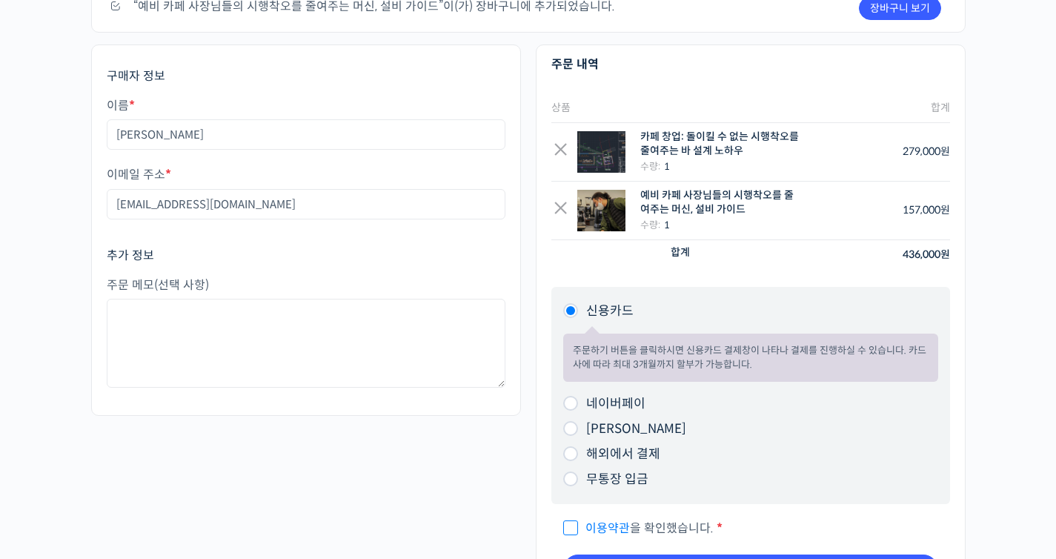
scroll to position [361, 0]
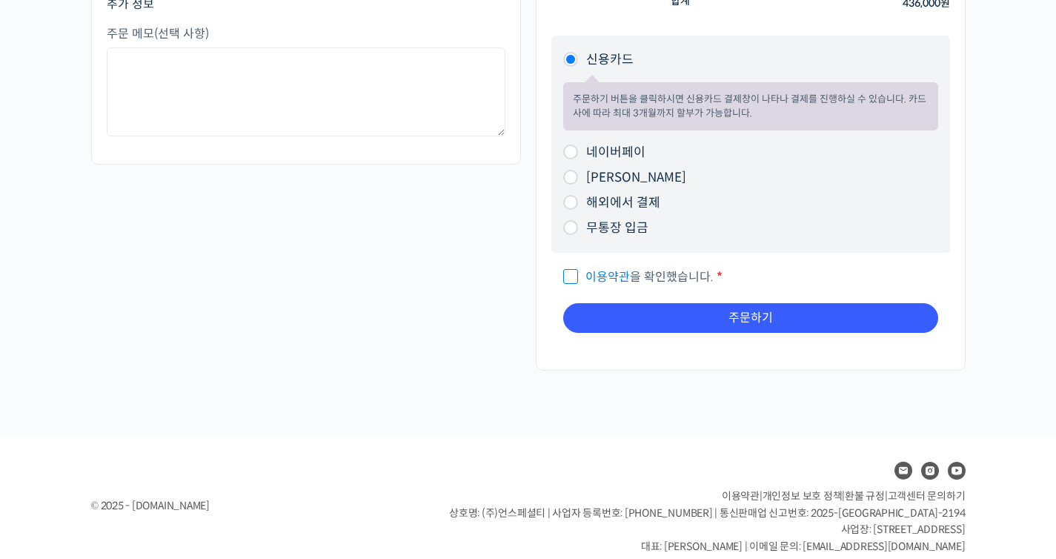
click at [568, 278] on span "이용약관 을 확인했습니다." at bounding box center [638, 277] width 150 height 16
click at [568, 275] on input "이용약관 을 확인했습니다. *" at bounding box center [568, 270] width 10 height 10
checkbox input "true"
